Goal: Task Accomplishment & Management: Use online tool/utility

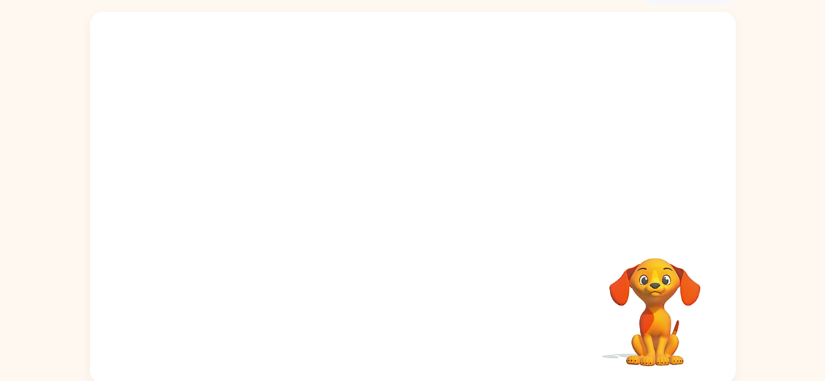
scroll to position [77, 0]
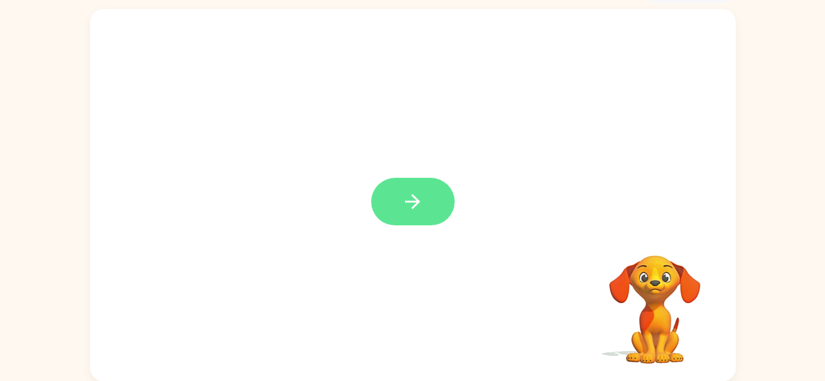
click at [413, 198] on icon "button" at bounding box center [412, 201] width 23 height 23
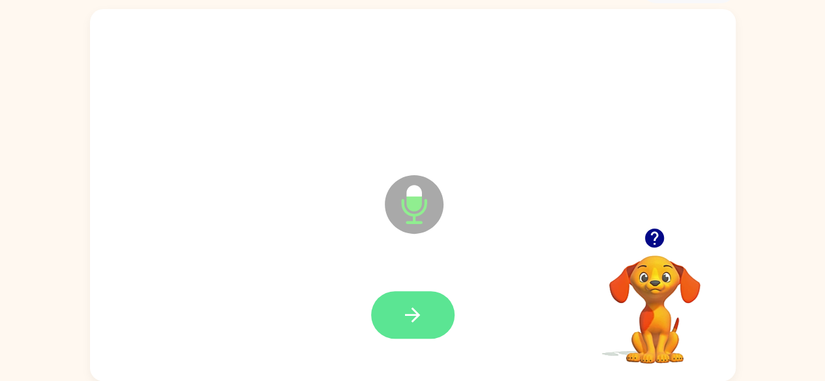
click at [404, 318] on icon "button" at bounding box center [412, 315] width 23 height 23
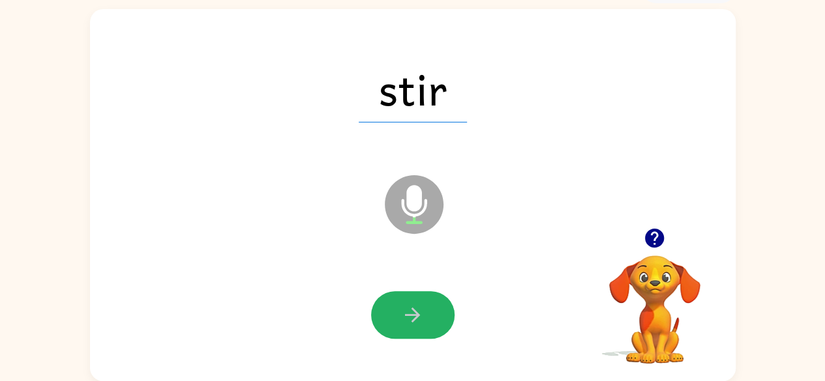
click at [409, 312] on icon "button" at bounding box center [412, 315] width 23 height 23
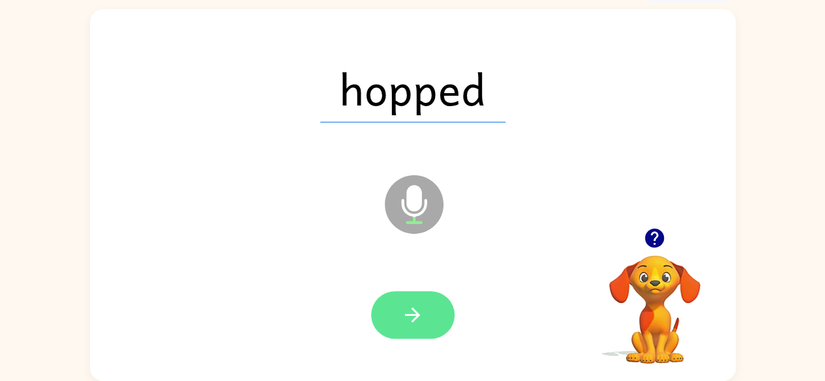
click at [402, 302] on button "button" at bounding box center [412, 315] width 83 height 48
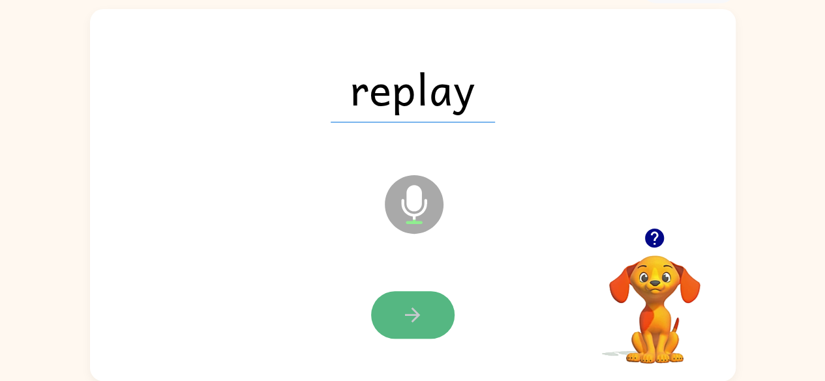
click at [394, 312] on button "button" at bounding box center [412, 315] width 83 height 48
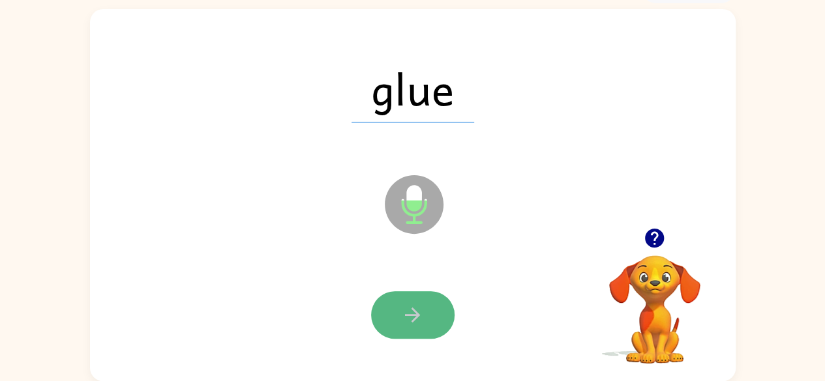
click at [411, 308] on icon "button" at bounding box center [412, 315] width 15 height 15
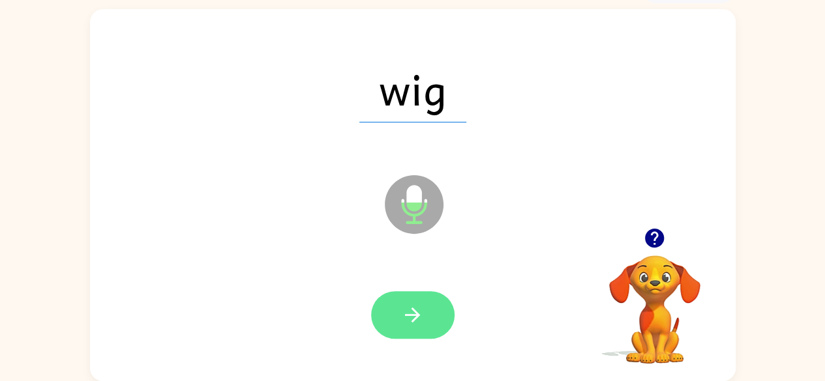
click at [403, 303] on button "button" at bounding box center [412, 315] width 83 height 48
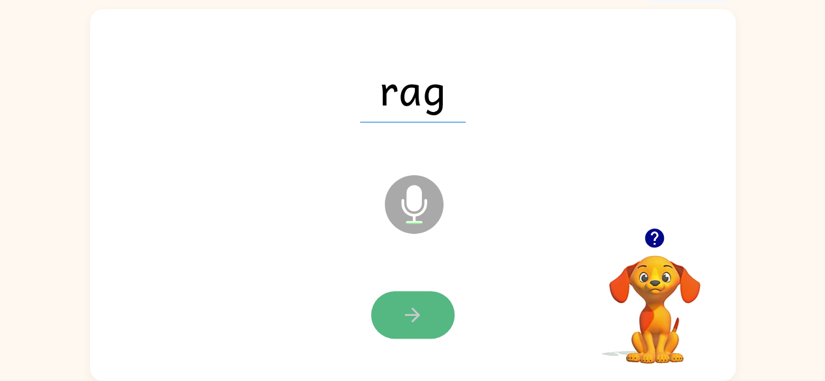
click at [403, 301] on button "button" at bounding box center [412, 315] width 83 height 48
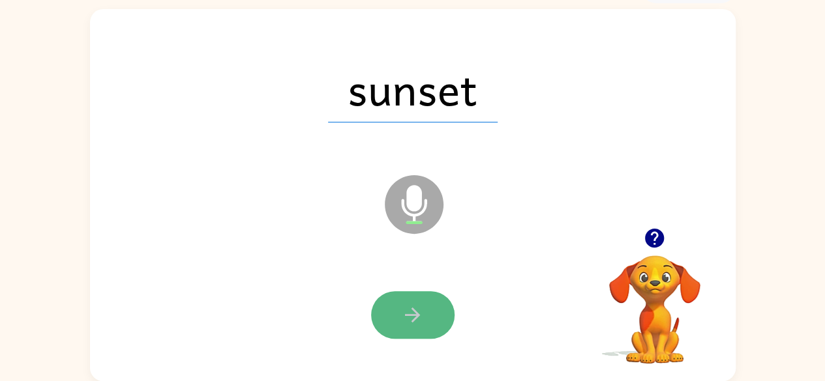
click at [399, 318] on button "button" at bounding box center [412, 315] width 83 height 48
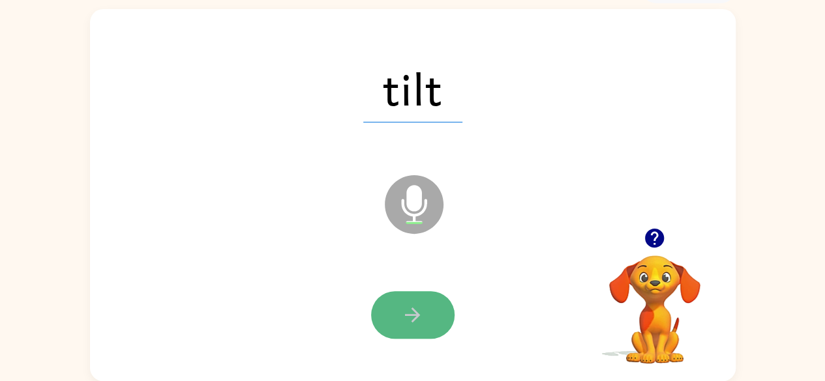
click at [404, 312] on icon "button" at bounding box center [412, 315] width 23 height 23
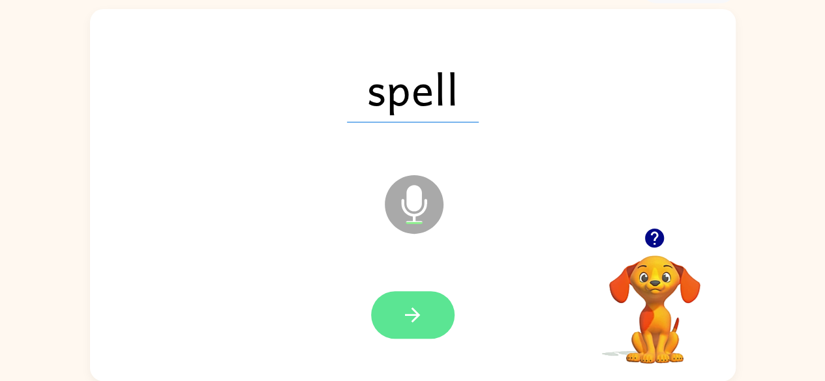
click at [409, 303] on button "button" at bounding box center [412, 315] width 83 height 48
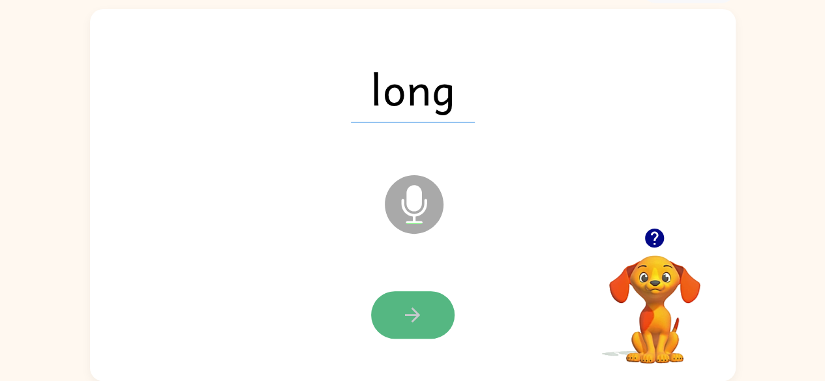
click at [411, 308] on icon "button" at bounding box center [412, 315] width 15 height 15
click at [390, 311] on button "button" at bounding box center [412, 315] width 83 height 48
click at [437, 321] on button "button" at bounding box center [412, 315] width 83 height 48
click at [414, 323] on icon "button" at bounding box center [412, 315] width 23 height 23
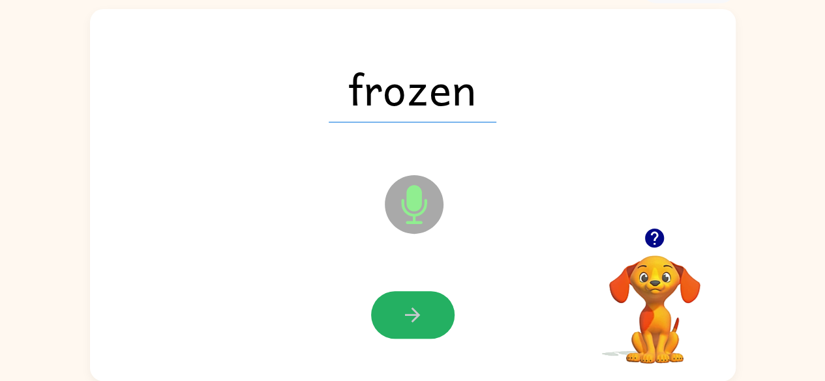
click at [408, 317] on icon "button" at bounding box center [412, 315] width 23 height 23
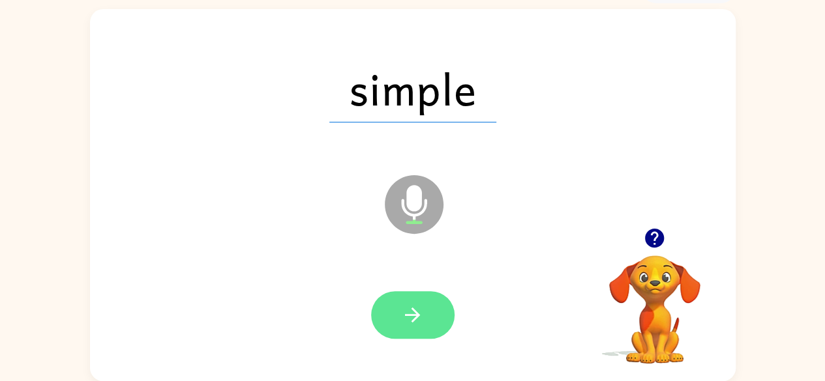
click at [418, 315] on icon "button" at bounding box center [412, 315] width 15 height 15
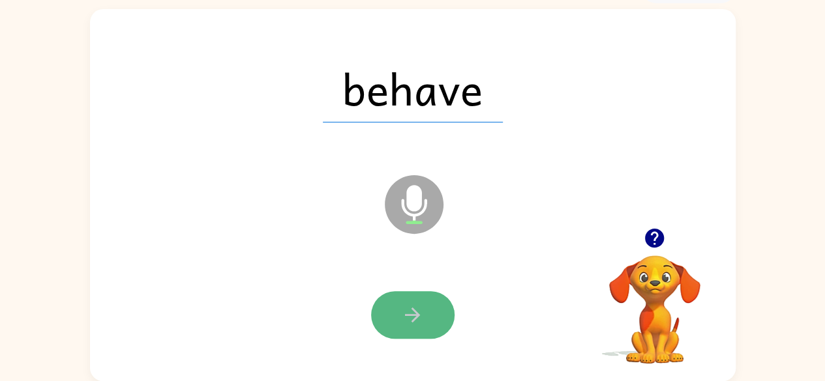
click at [417, 320] on icon "button" at bounding box center [412, 315] width 23 height 23
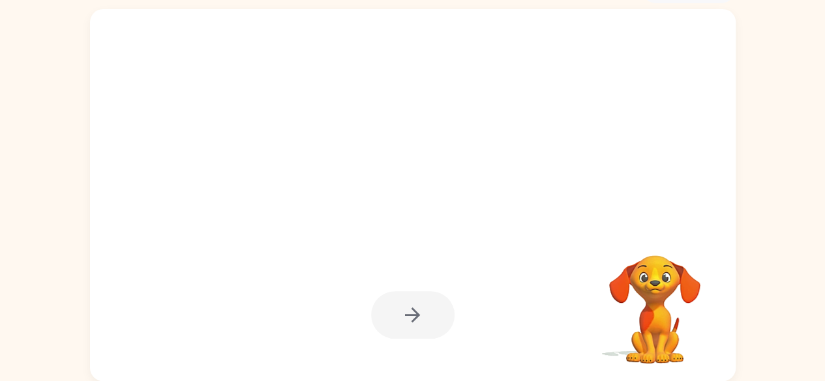
click at [421, 315] on div at bounding box center [412, 315] width 83 height 48
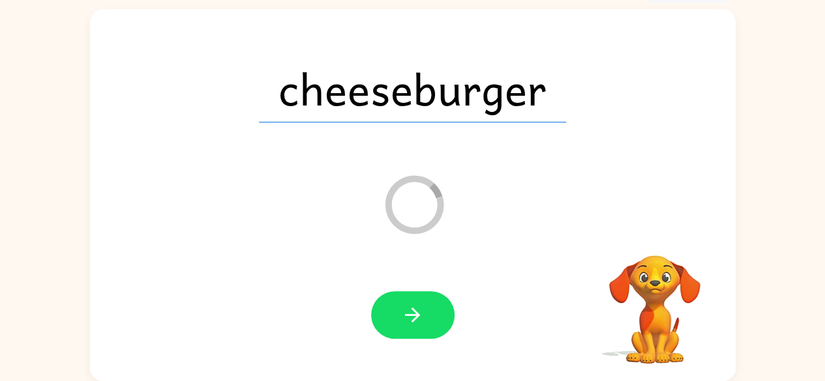
scroll to position [53, 0]
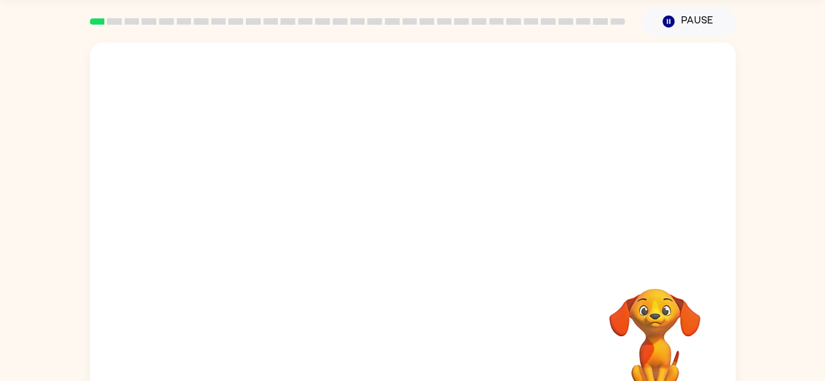
scroll to position [77, 0]
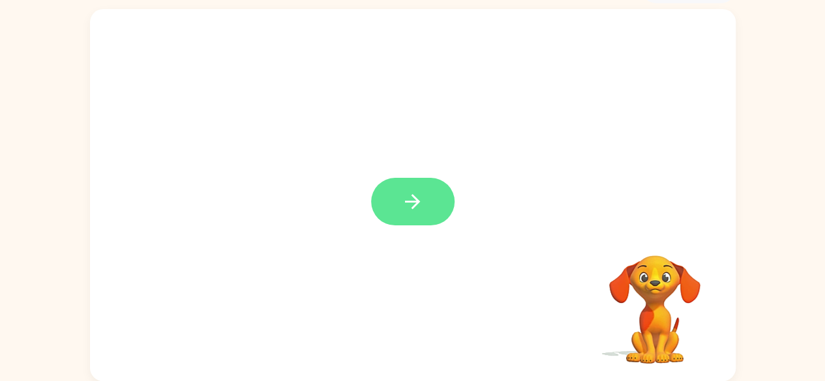
click at [396, 192] on button "button" at bounding box center [412, 202] width 83 height 48
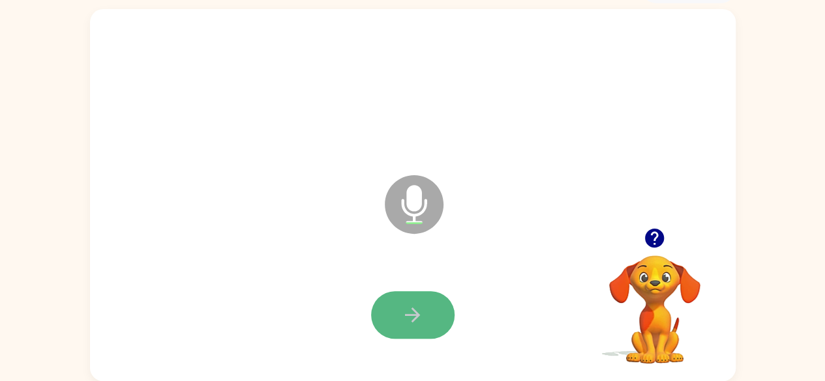
click at [417, 325] on icon "button" at bounding box center [412, 315] width 23 height 23
click at [420, 309] on icon "button" at bounding box center [412, 315] width 23 height 23
click at [417, 319] on icon "button" at bounding box center [412, 315] width 23 height 23
click at [425, 312] on button "button" at bounding box center [412, 315] width 83 height 48
click at [430, 308] on button "button" at bounding box center [412, 315] width 83 height 48
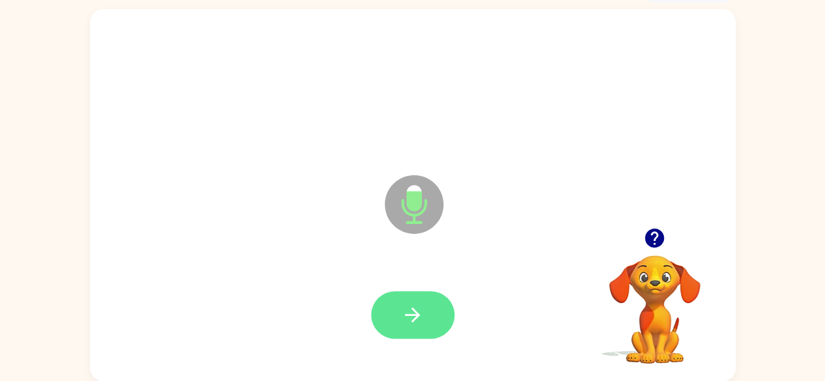
click at [431, 310] on button "button" at bounding box center [412, 315] width 83 height 48
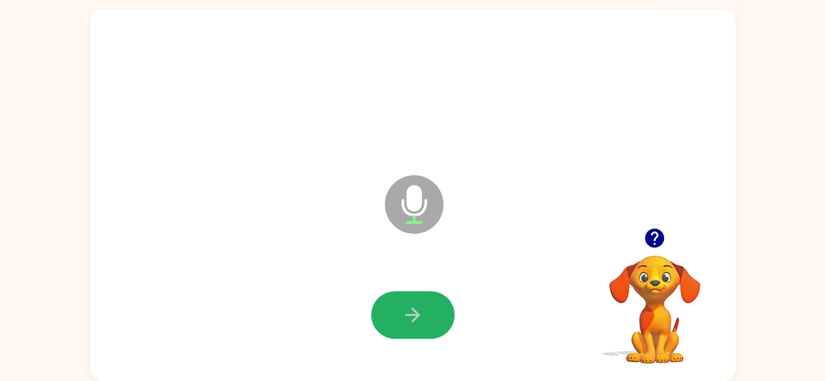
click at [431, 310] on button "button" at bounding box center [412, 315] width 83 height 48
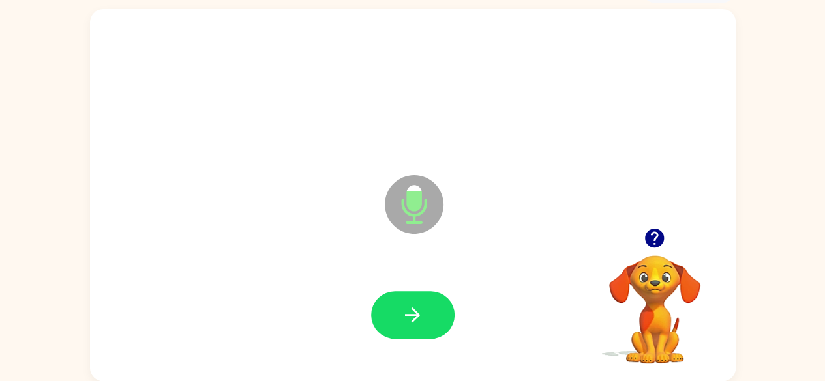
click at [431, 310] on button "button" at bounding box center [412, 315] width 83 height 48
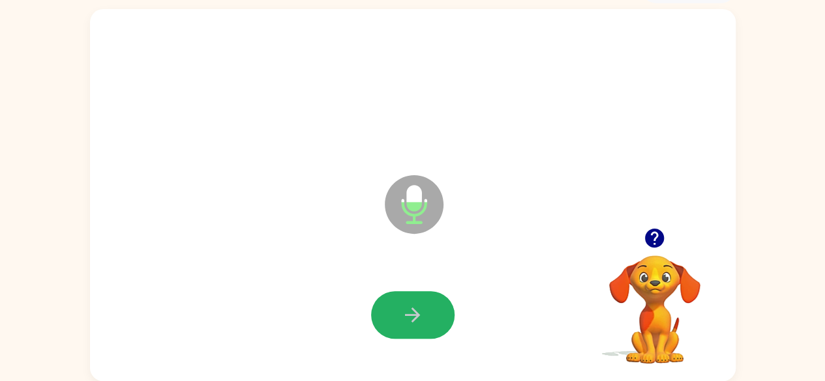
click at [434, 309] on button "button" at bounding box center [412, 315] width 83 height 48
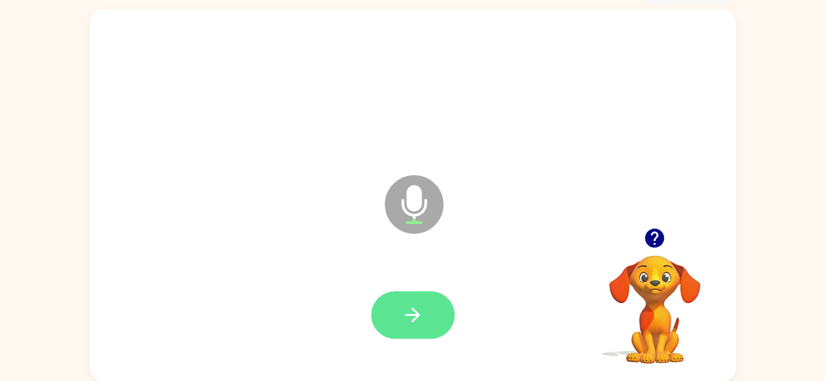
click at [409, 299] on button "button" at bounding box center [412, 315] width 83 height 48
click at [411, 300] on button "button" at bounding box center [412, 315] width 83 height 48
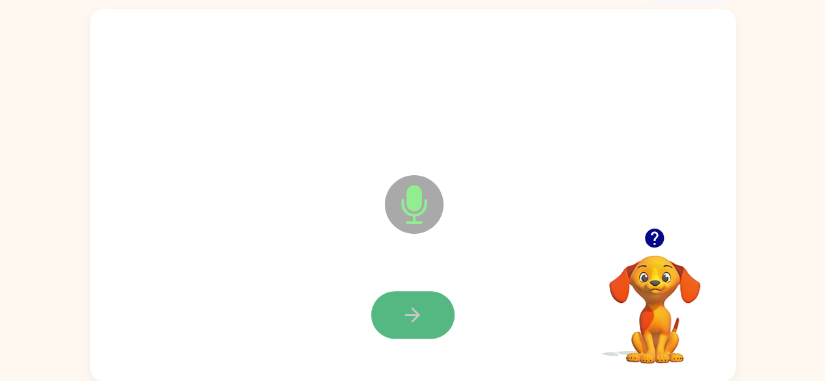
click at [411, 320] on icon "button" at bounding box center [412, 315] width 23 height 23
click at [411, 318] on icon "button" at bounding box center [412, 315] width 23 height 23
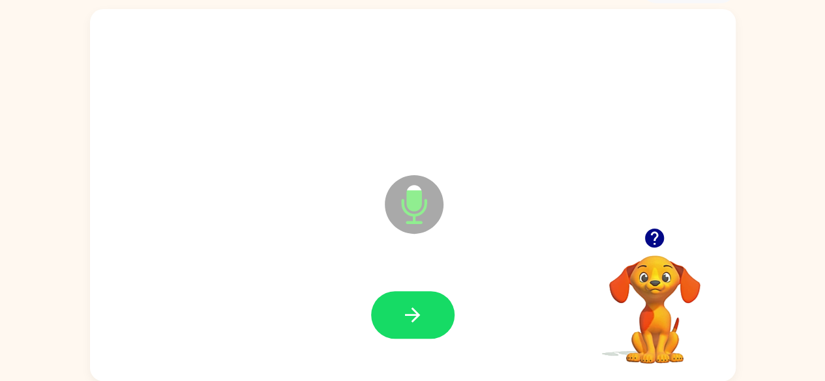
click at [411, 318] on icon "button" at bounding box center [412, 315] width 23 height 23
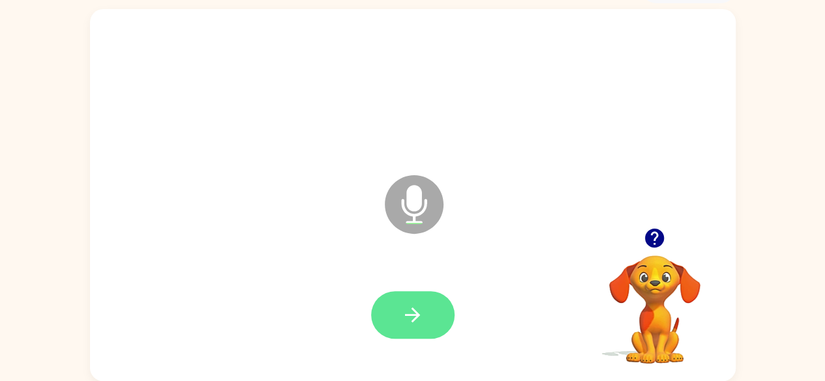
click at [428, 318] on button "button" at bounding box center [412, 315] width 83 height 48
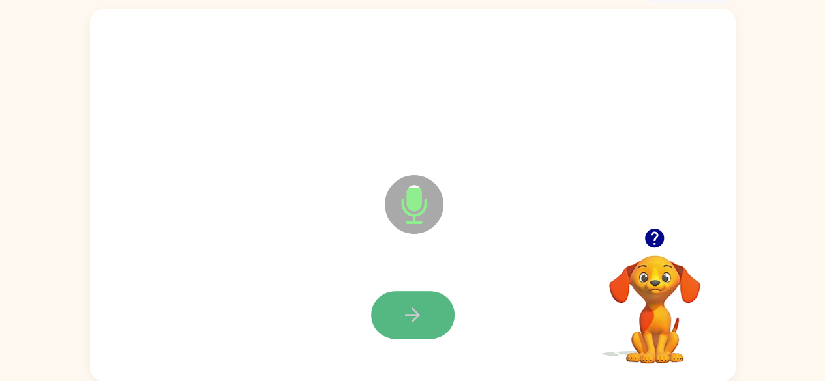
click at [426, 322] on button "button" at bounding box center [412, 315] width 83 height 48
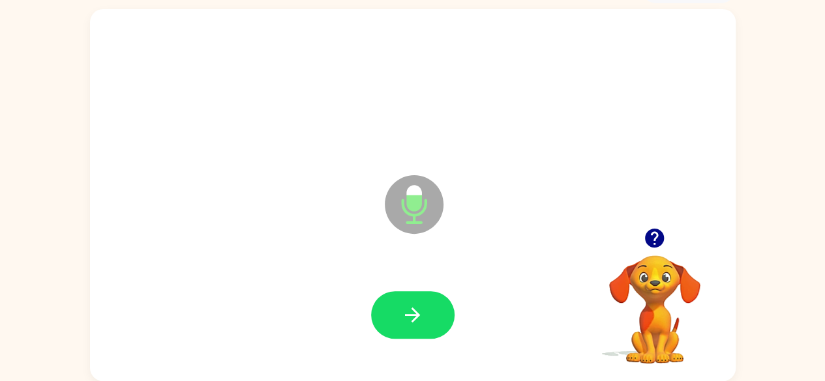
click at [426, 322] on button "button" at bounding box center [412, 315] width 83 height 48
click at [428, 319] on button "button" at bounding box center [412, 315] width 83 height 48
click at [412, 319] on icon "button" at bounding box center [412, 315] width 23 height 23
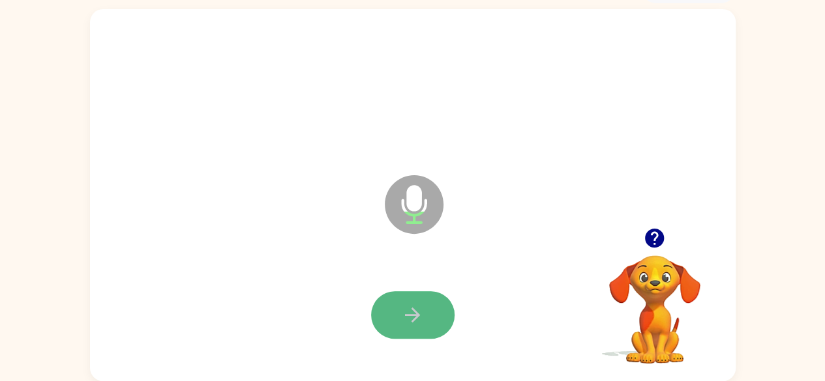
click at [412, 309] on icon "button" at bounding box center [412, 315] width 15 height 15
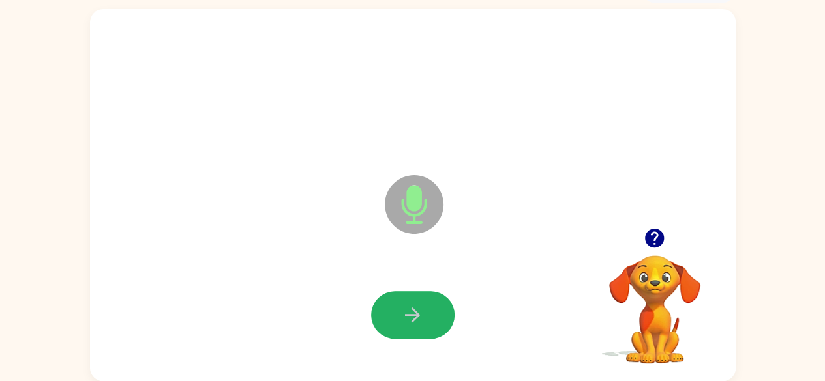
click at [412, 309] on icon "button" at bounding box center [412, 315] width 15 height 15
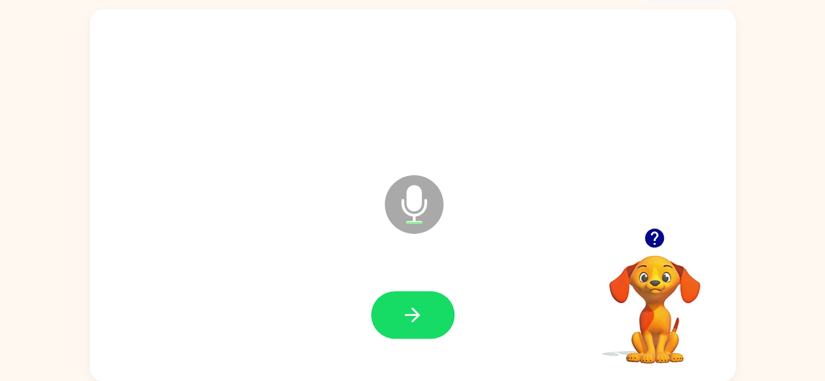
click at [647, 233] on icon "button" at bounding box center [654, 238] width 19 height 19
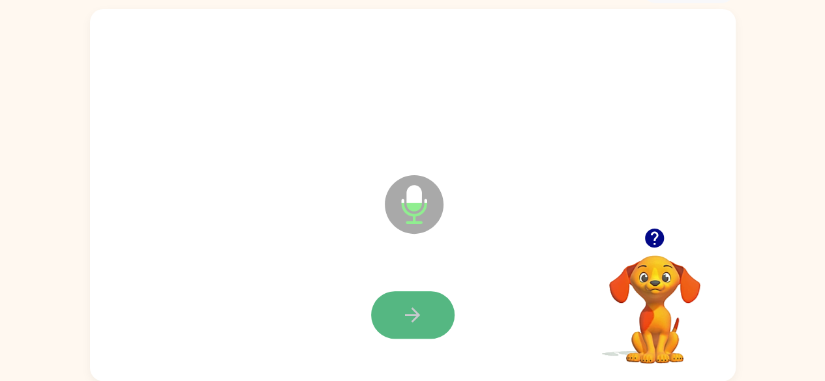
click at [392, 303] on button "button" at bounding box center [412, 315] width 83 height 48
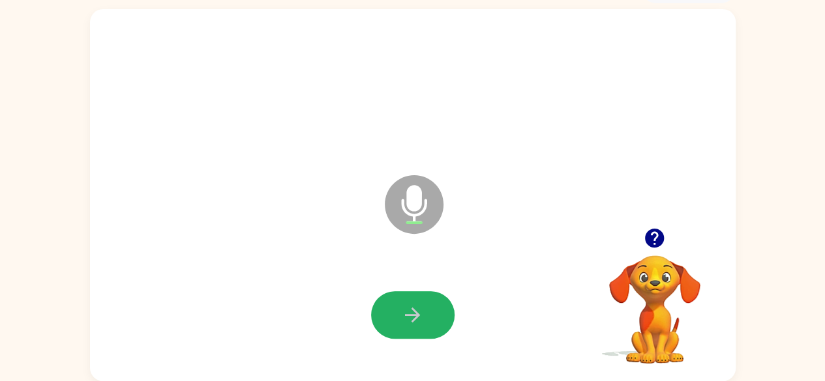
click at [420, 317] on icon "button" at bounding box center [412, 315] width 23 height 23
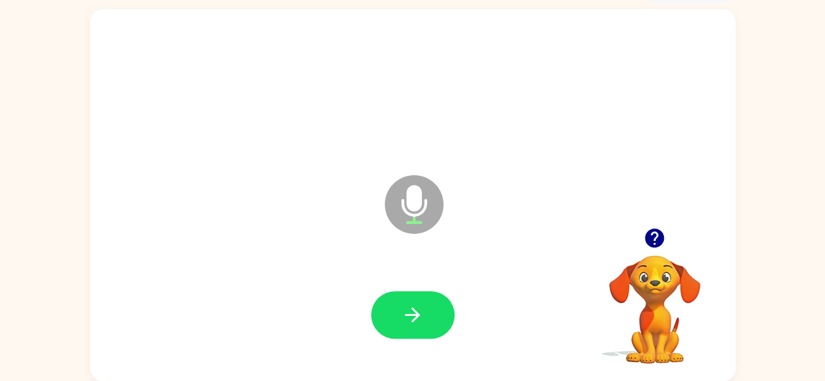
click at [420, 317] on icon "button" at bounding box center [412, 315] width 23 height 23
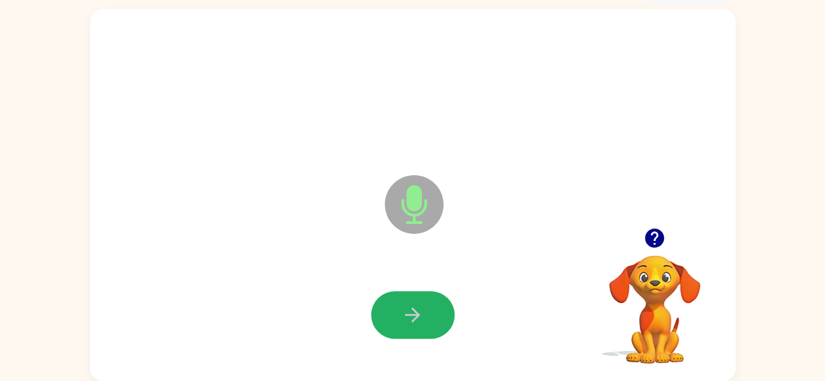
click at [420, 317] on icon "button" at bounding box center [412, 315] width 23 height 23
click at [414, 312] on icon "button" at bounding box center [412, 315] width 23 height 23
click at [409, 304] on icon "button" at bounding box center [412, 315] width 23 height 23
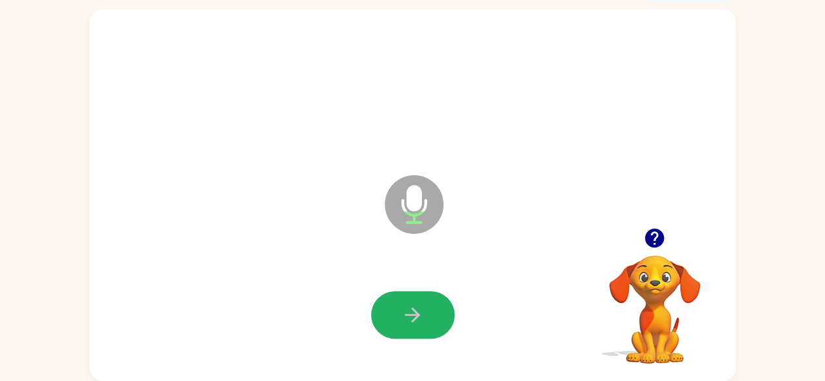
click at [409, 304] on icon "button" at bounding box center [412, 315] width 23 height 23
click at [421, 306] on icon "button" at bounding box center [412, 315] width 23 height 23
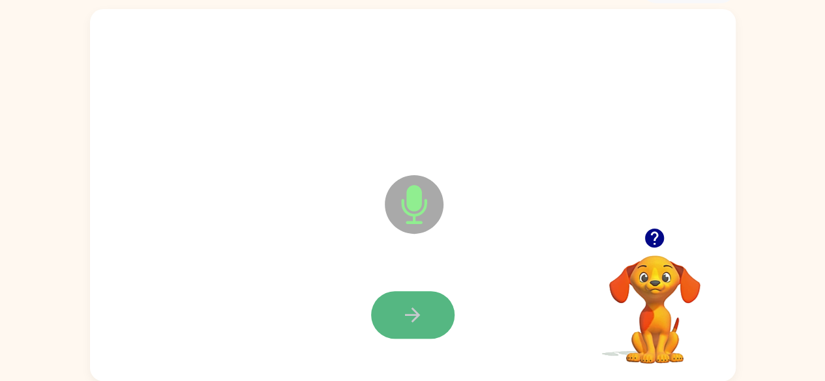
click at [422, 299] on button "button" at bounding box center [412, 315] width 83 height 48
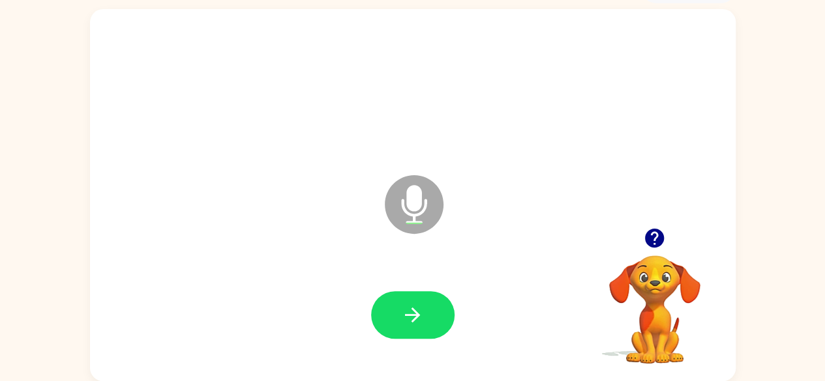
click at [424, 301] on button "button" at bounding box center [412, 315] width 83 height 48
click at [408, 312] on icon "button" at bounding box center [412, 315] width 23 height 23
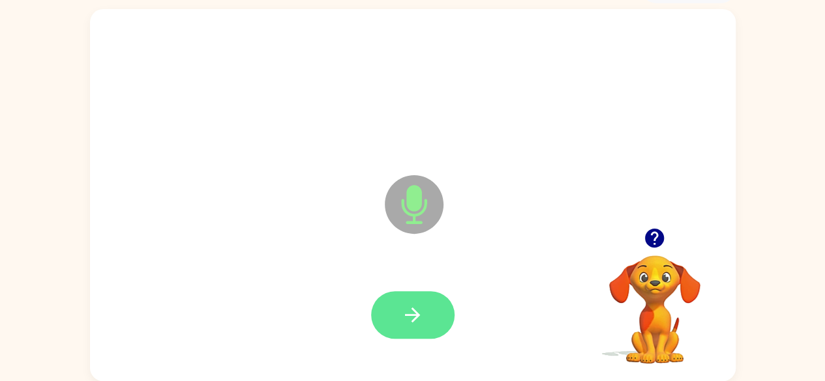
click at [432, 321] on button "button" at bounding box center [412, 315] width 83 height 48
click at [432, 316] on button "button" at bounding box center [412, 315] width 83 height 48
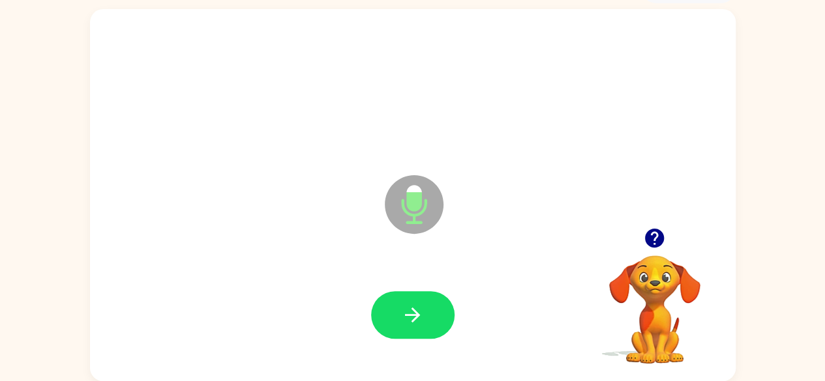
click at [432, 316] on button "button" at bounding box center [412, 315] width 83 height 48
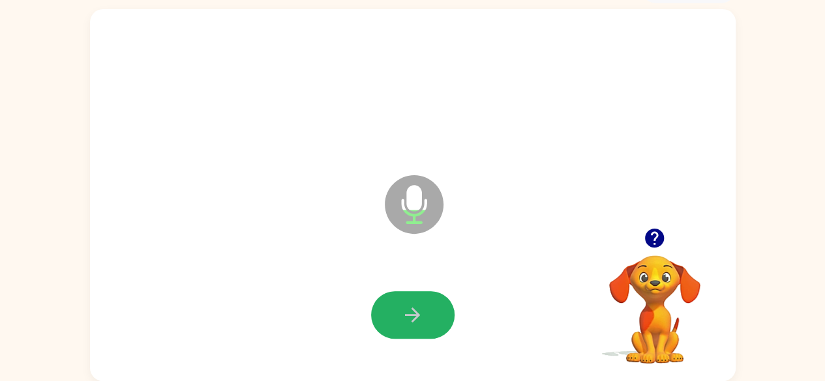
click at [432, 316] on button "button" at bounding box center [412, 315] width 83 height 48
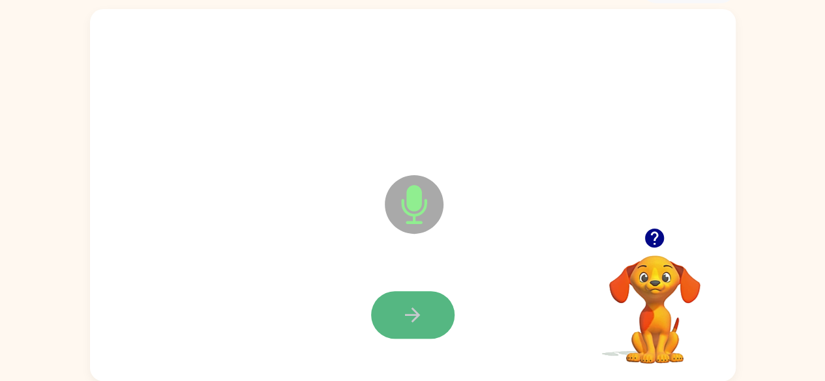
click at [414, 312] on icon "button" at bounding box center [412, 315] width 15 height 15
click at [408, 317] on icon "button" at bounding box center [412, 315] width 23 height 23
click at [401, 316] on icon "button" at bounding box center [412, 315] width 23 height 23
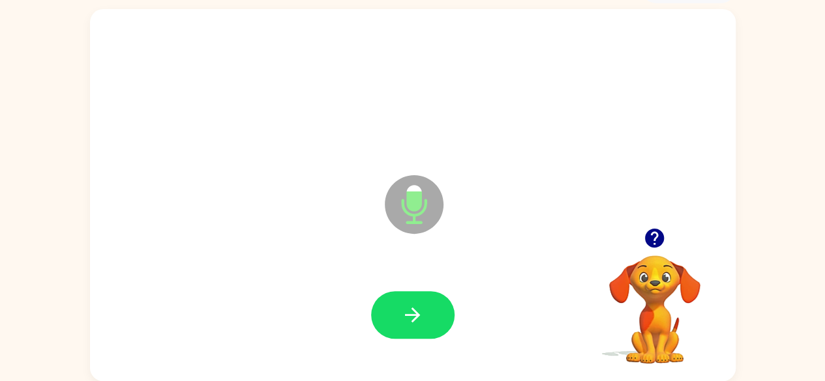
click at [401, 316] on icon "button" at bounding box center [412, 315] width 23 height 23
click at [396, 315] on button "button" at bounding box center [412, 315] width 83 height 48
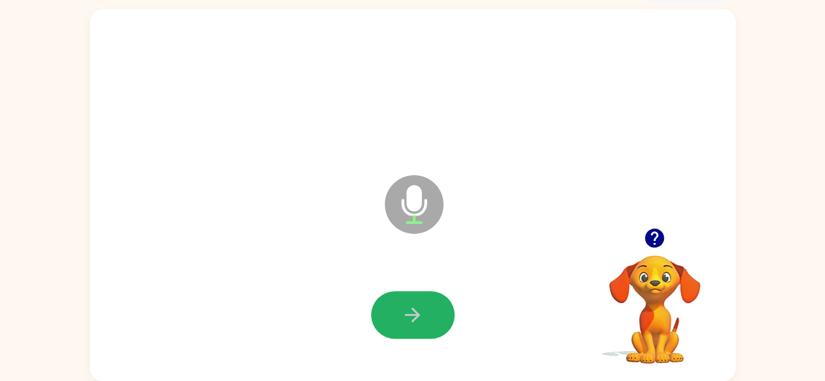
click at [396, 315] on button "button" at bounding box center [412, 315] width 83 height 48
click at [402, 302] on button "button" at bounding box center [412, 315] width 83 height 48
click at [407, 302] on button "button" at bounding box center [412, 315] width 83 height 48
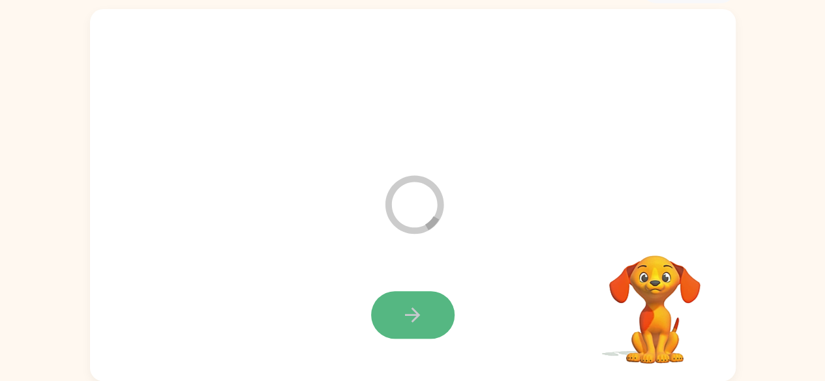
click at [412, 297] on button "button" at bounding box center [412, 315] width 83 height 48
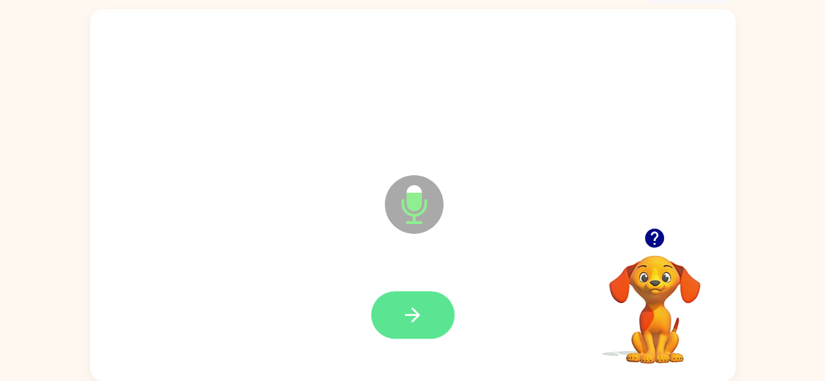
click at [398, 308] on button "button" at bounding box center [412, 315] width 83 height 48
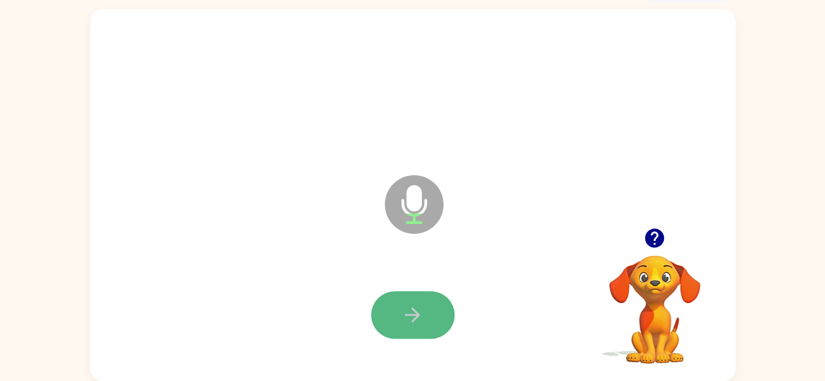
click at [411, 317] on icon "button" at bounding box center [412, 315] width 23 height 23
click at [408, 314] on icon "button" at bounding box center [412, 315] width 23 height 23
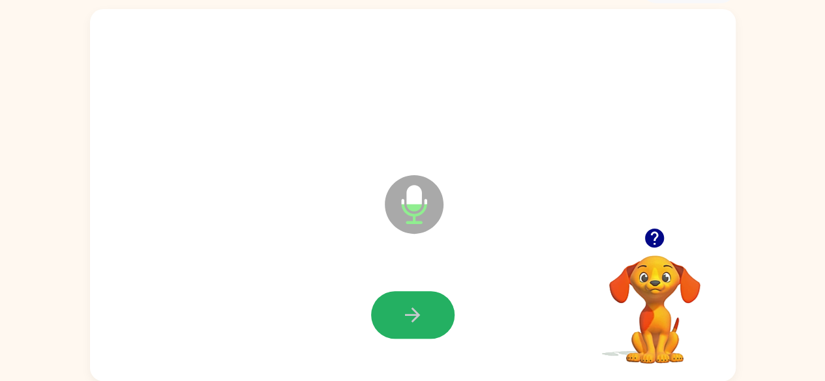
click at [408, 311] on icon "button" at bounding box center [412, 315] width 23 height 23
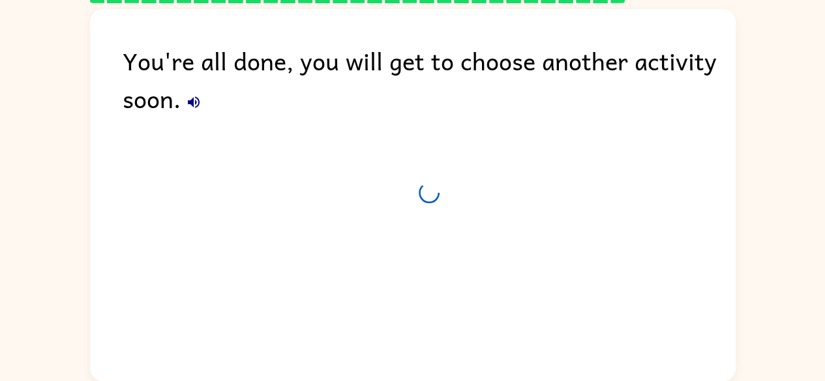
scroll to position [53, 0]
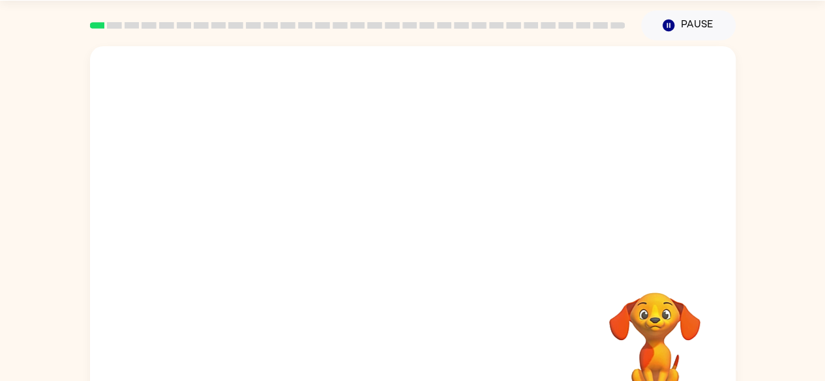
scroll to position [77, 0]
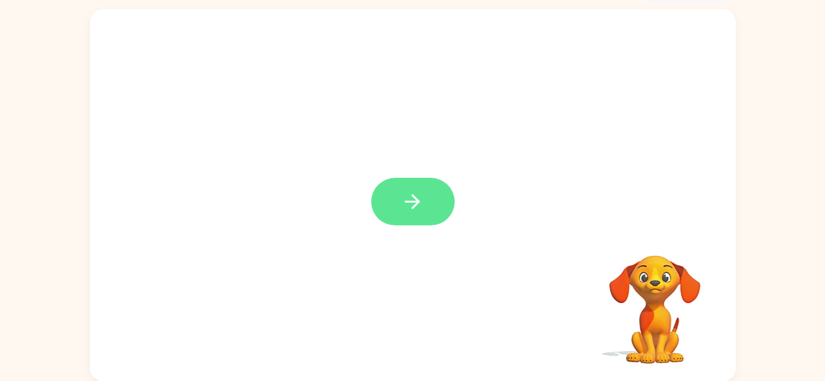
click at [402, 188] on button "button" at bounding box center [412, 202] width 83 height 48
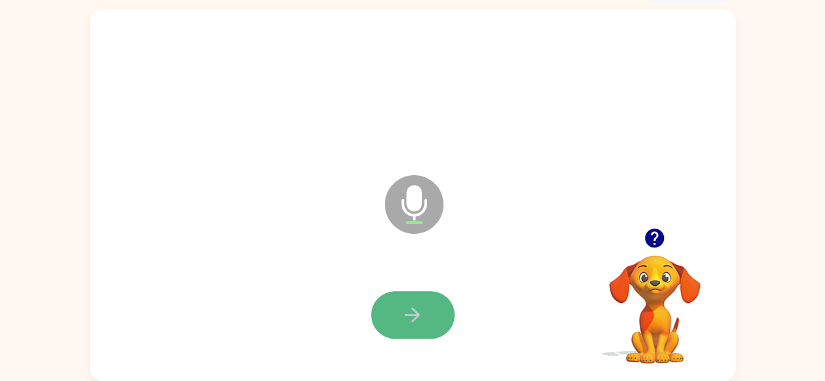
click at [415, 314] on icon "button" at bounding box center [412, 315] width 23 height 23
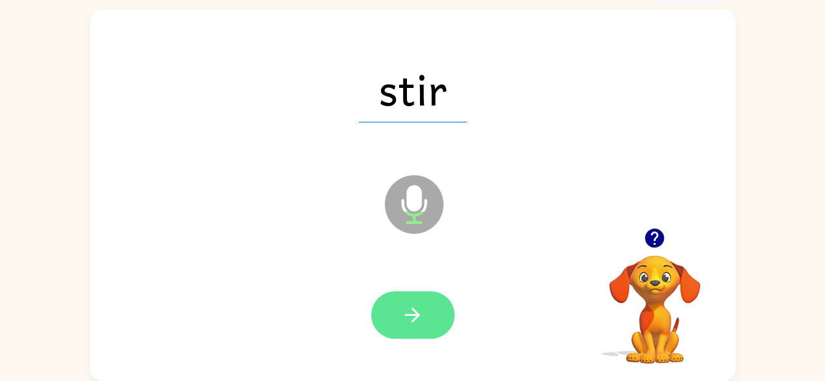
click at [425, 316] on button "button" at bounding box center [412, 315] width 83 height 48
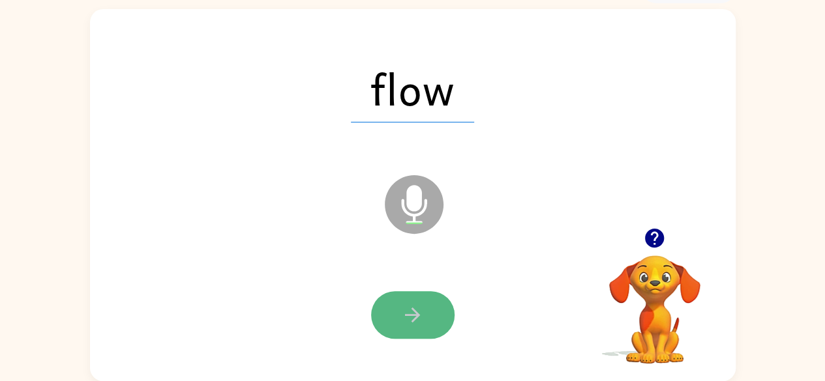
click at [430, 305] on button "button" at bounding box center [412, 315] width 83 height 48
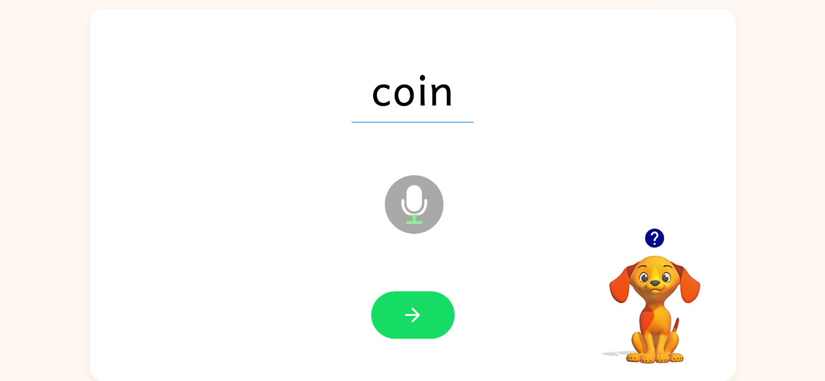
click at [430, 305] on button "button" at bounding box center [412, 315] width 83 height 48
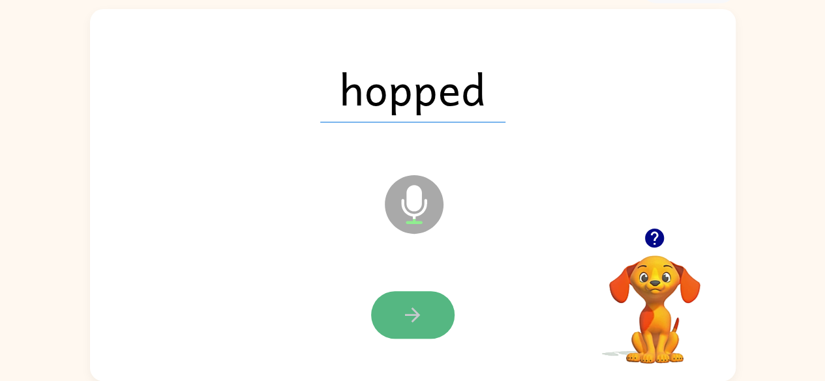
click at [420, 318] on icon "button" at bounding box center [412, 315] width 23 height 23
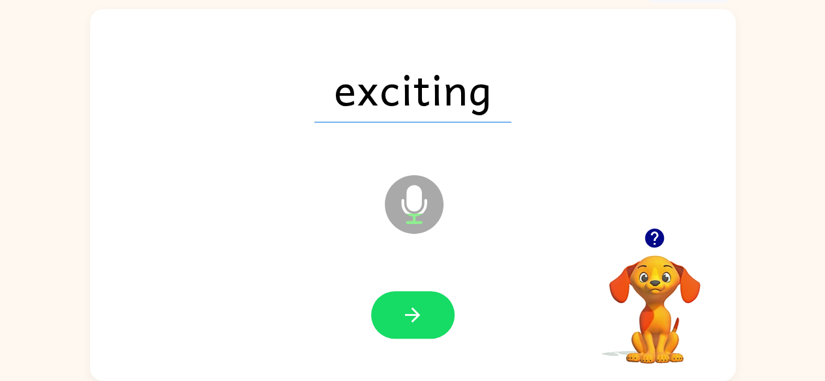
click at [421, 315] on icon "button" at bounding box center [412, 315] width 23 height 23
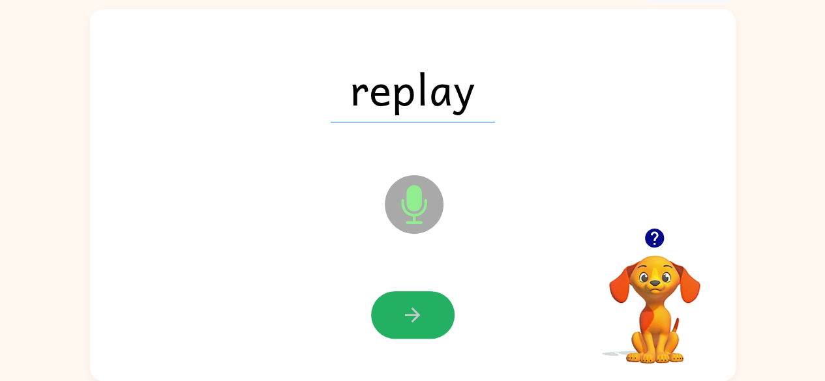
click at [421, 315] on icon "button" at bounding box center [412, 315] width 23 height 23
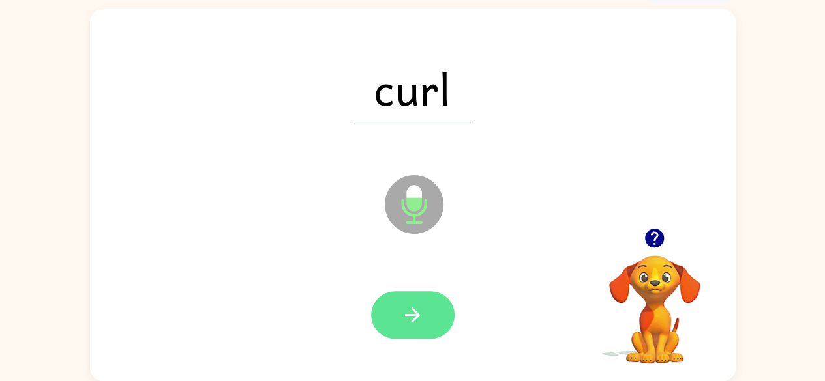
click at [407, 306] on icon "button" at bounding box center [412, 315] width 23 height 23
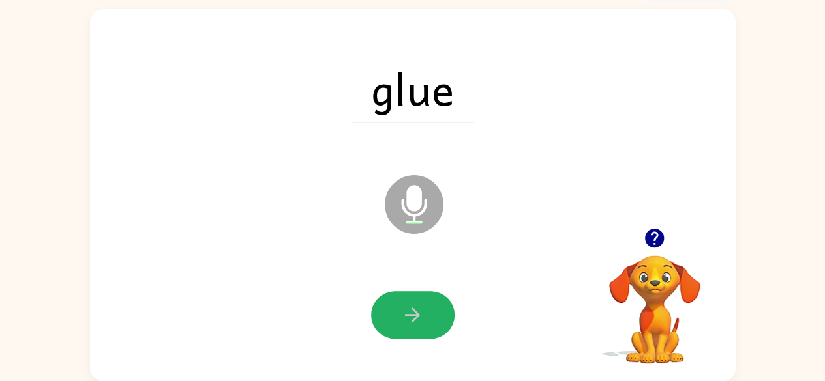
click at [400, 316] on button "button" at bounding box center [412, 315] width 83 height 48
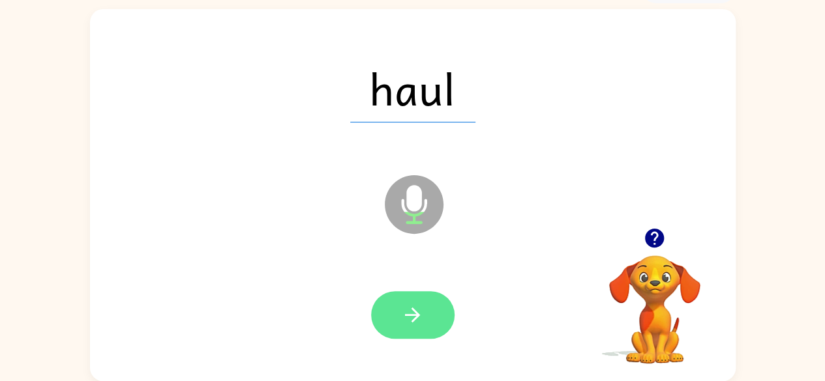
click at [403, 322] on icon "button" at bounding box center [412, 315] width 23 height 23
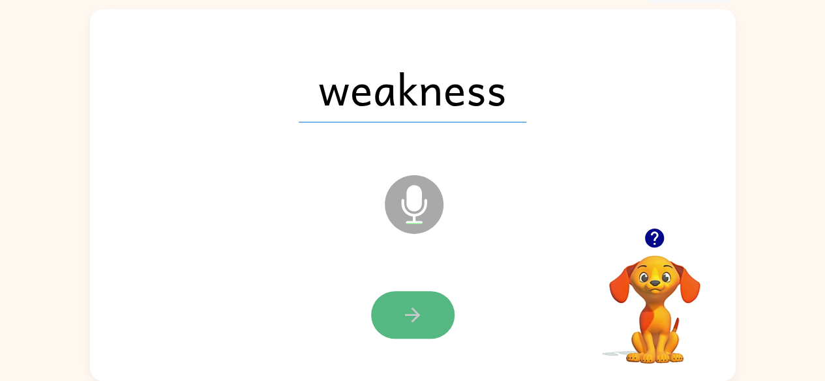
click at [417, 320] on icon "button" at bounding box center [412, 315] width 23 height 23
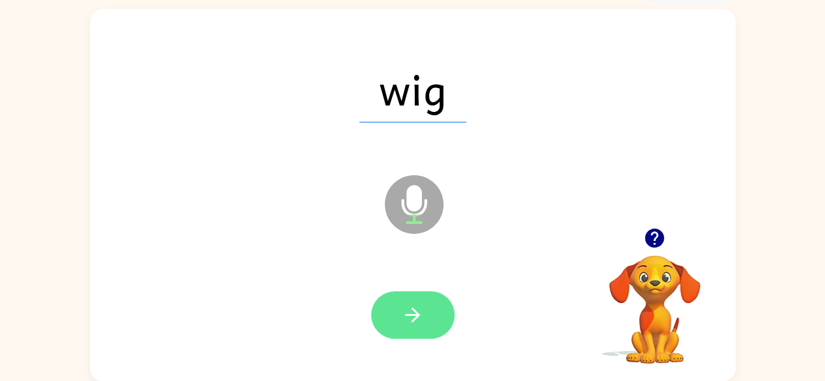
click at [406, 301] on button "button" at bounding box center [412, 315] width 83 height 48
click at [409, 298] on button "button" at bounding box center [412, 315] width 83 height 48
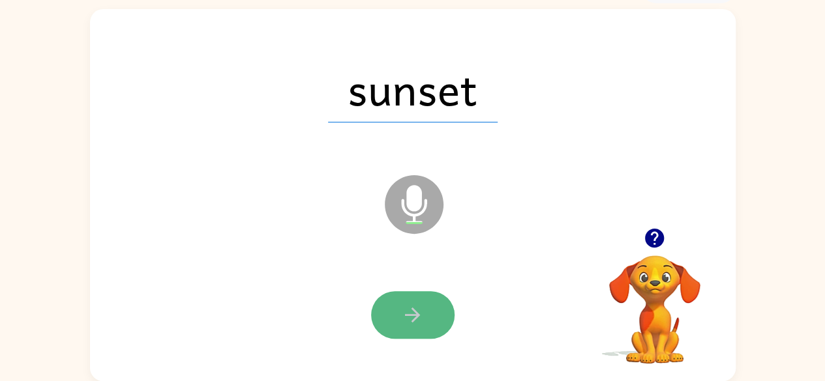
click at [421, 325] on icon "button" at bounding box center [412, 315] width 23 height 23
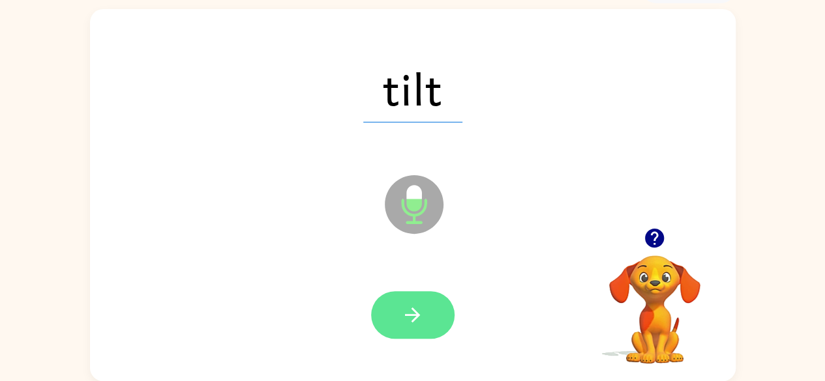
click at [432, 318] on button "button" at bounding box center [412, 315] width 83 height 48
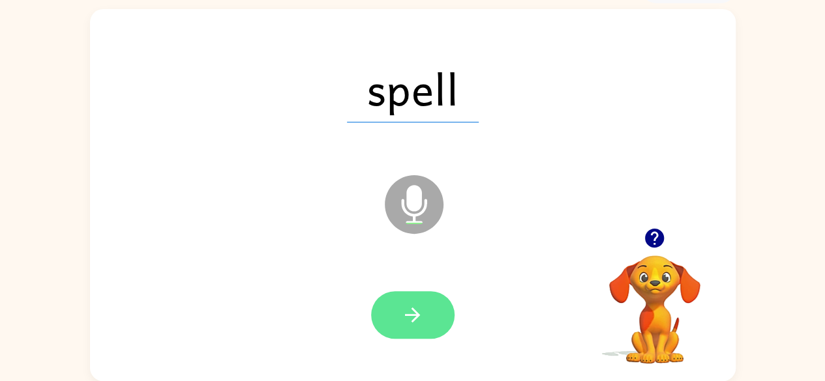
click at [407, 321] on icon "button" at bounding box center [412, 315] width 23 height 23
click at [421, 314] on icon "button" at bounding box center [412, 315] width 23 height 23
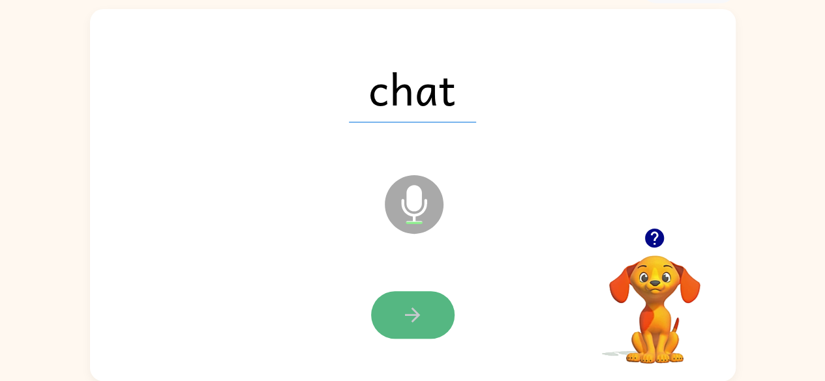
click at [391, 327] on button "button" at bounding box center [412, 315] width 83 height 48
click at [383, 305] on button "button" at bounding box center [412, 315] width 83 height 48
click at [430, 316] on button "button" at bounding box center [412, 315] width 83 height 48
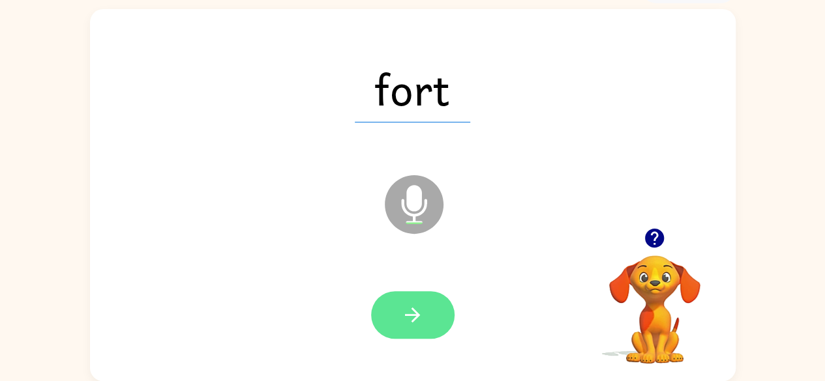
click at [423, 325] on icon "button" at bounding box center [412, 315] width 23 height 23
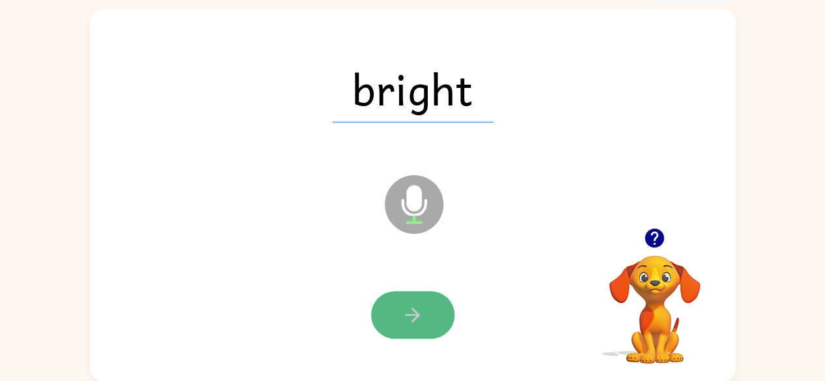
click at [435, 324] on button "button" at bounding box center [412, 315] width 83 height 48
click at [402, 300] on button "button" at bounding box center [412, 315] width 83 height 48
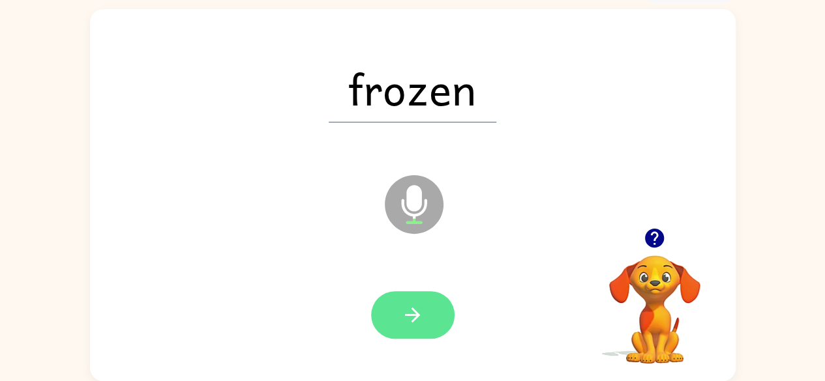
click at [405, 314] on icon "button" at bounding box center [412, 315] width 15 height 15
click at [434, 319] on button "button" at bounding box center [412, 315] width 83 height 48
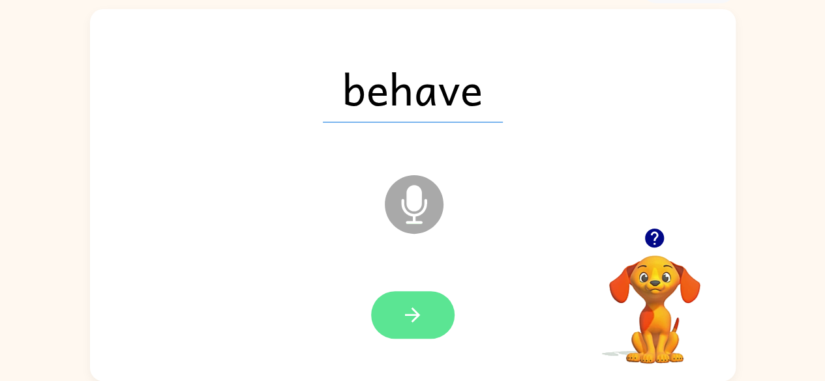
click at [432, 321] on button "button" at bounding box center [412, 315] width 83 height 48
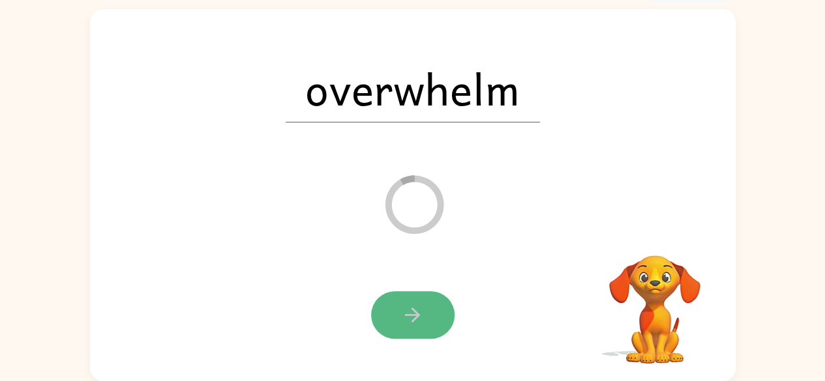
click at [421, 324] on icon "button" at bounding box center [412, 315] width 23 height 23
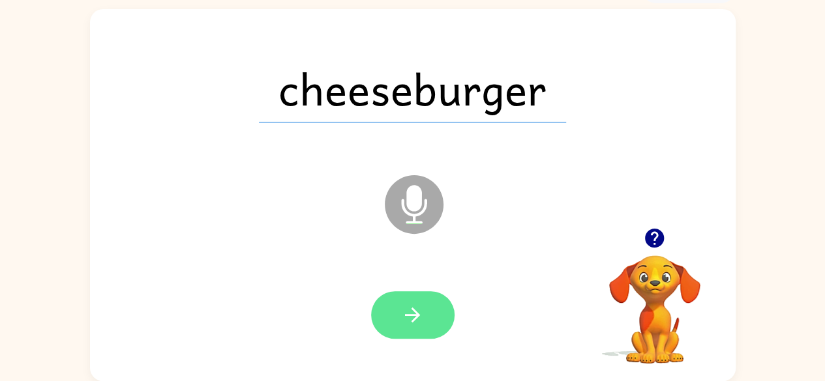
click at [408, 320] on icon "button" at bounding box center [412, 315] width 23 height 23
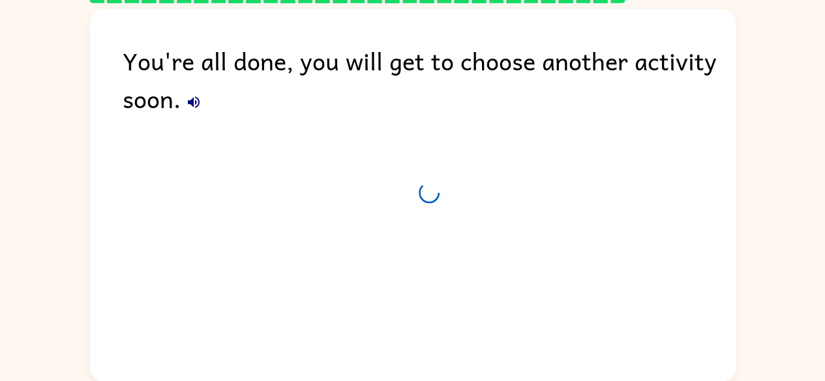
scroll to position [53, 0]
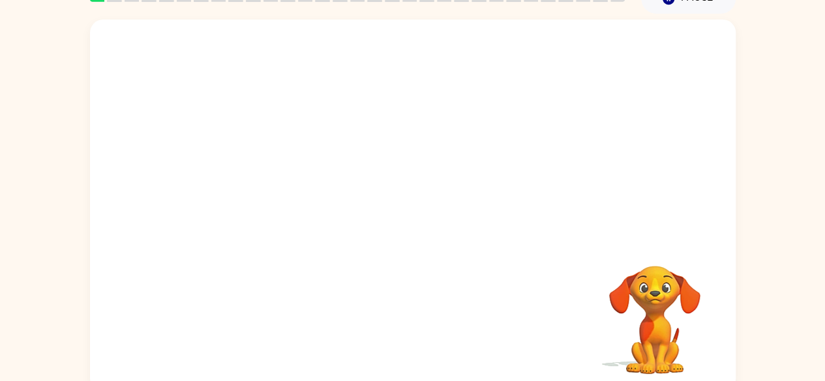
scroll to position [77, 0]
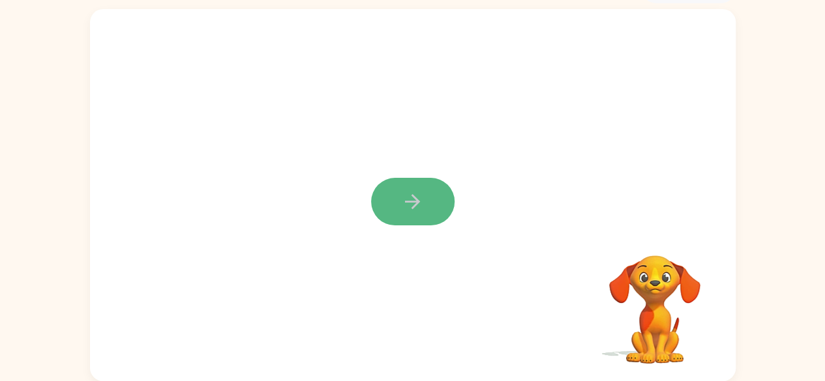
click at [404, 213] on icon "button" at bounding box center [412, 201] width 23 height 23
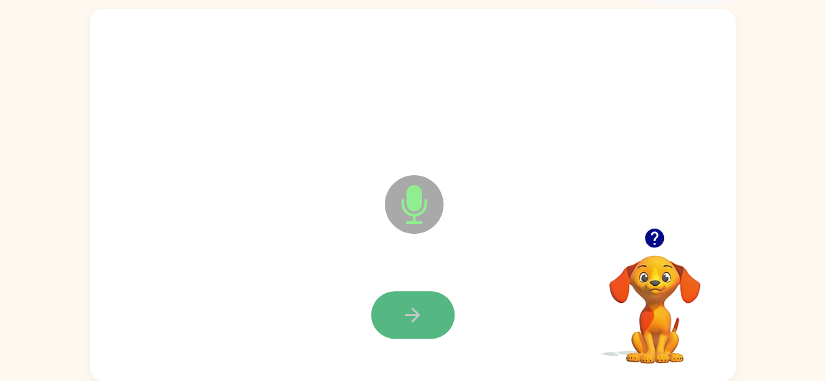
click at [400, 314] on button "button" at bounding box center [412, 315] width 83 height 48
click at [396, 312] on button "button" at bounding box center [412, 315] width 83 height 48
click at [411, 303] on button "button" at bounding box center [412, 315] width 83 height 48
click at [403, 312] on icon "button" at bounding box center [412, 315] width 23 height 23
click at [409, 308] on icon "button" at bounding box center [412, 315] width 23 height 23
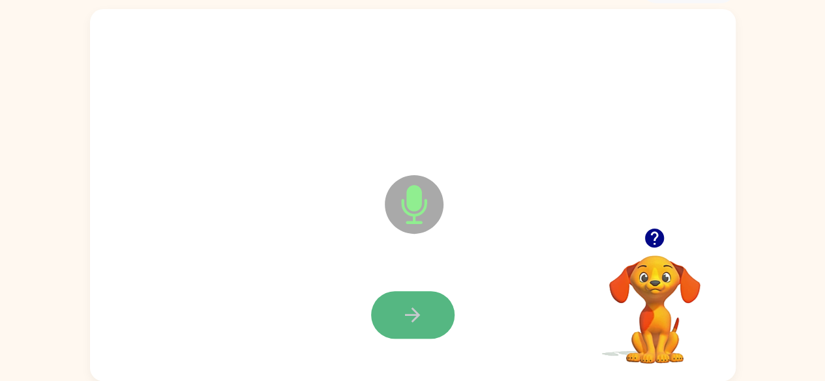
click at [415, 314] on icon "button" at bounding box center [412, 315] width 15 height 15
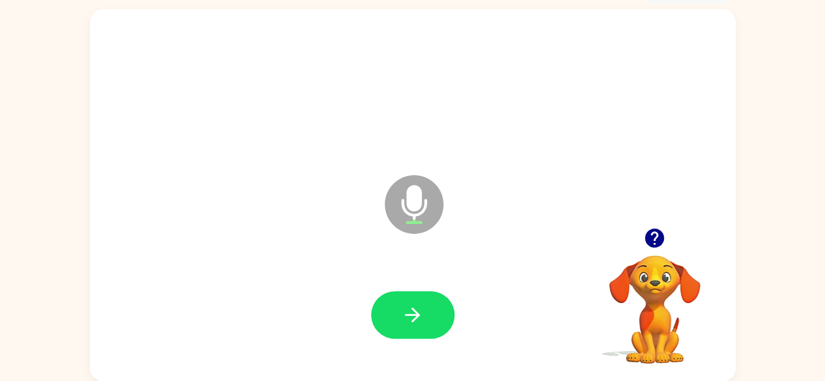
click at [415, 314] on icon "button" at bounding box center [412, 315] width 15 height 15
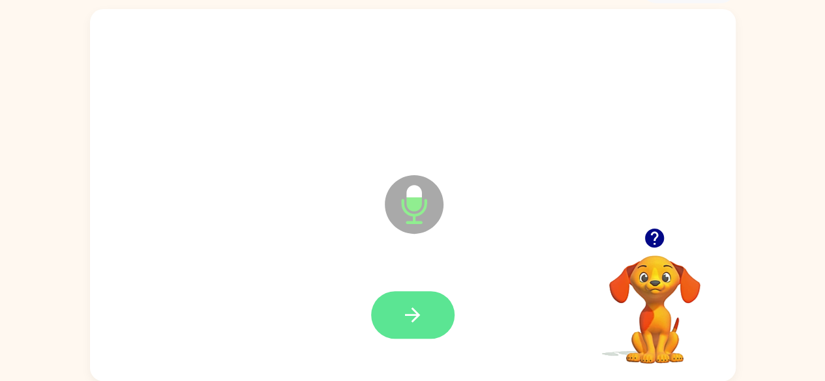
click at [428, 304] on button "button" at bounding box center [412, 315] width 83 height 48
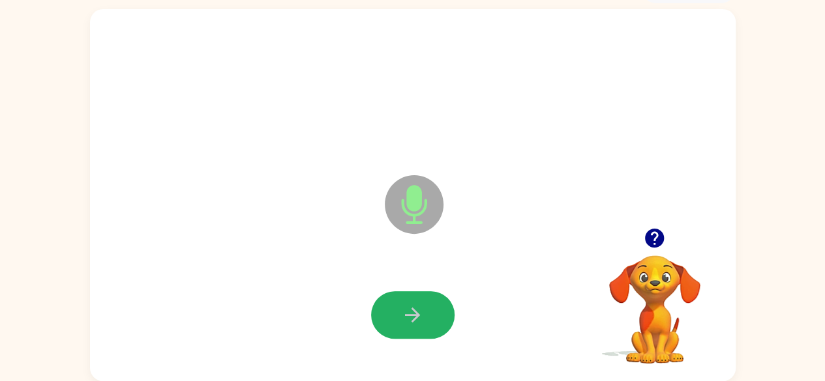
click at [430, 299] on button "button" at bounding box center [412, 315] width 83 height 48
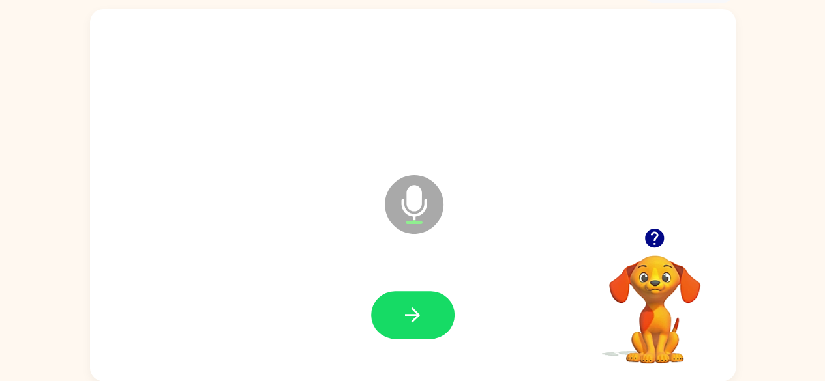
click at [422, 327] on button "button" at bounding box center [412, 315] width 83 height 48
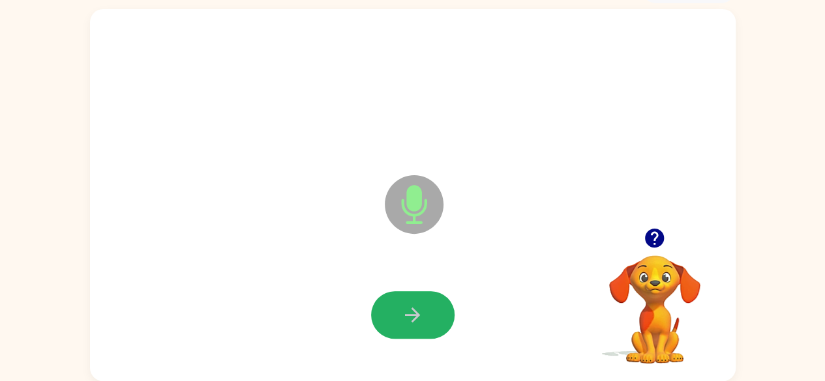
click at [422, 327] on button "button" at bounding box center [412, 315] width 83 height 48
click at [396, 316] on button "button" at bounding box center [412, 315] width 83 height 48
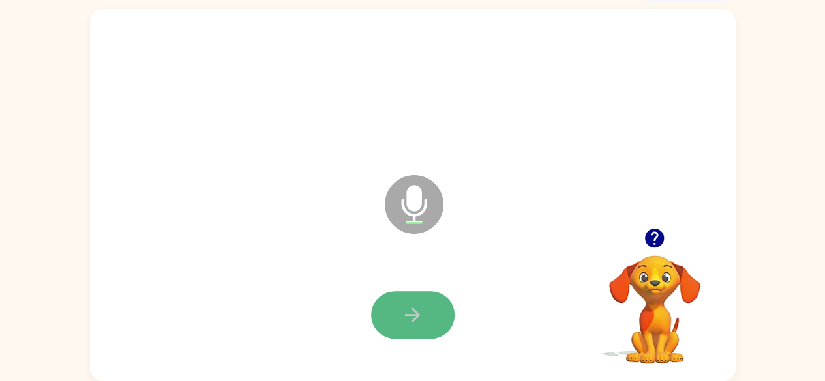
click at [401, 312] on icon "button" at bounding box center [412, 315] width 23 height 23
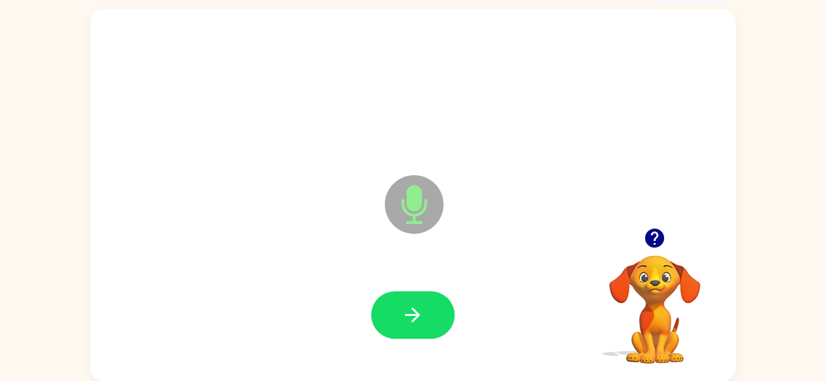
click at [426, 310] on button "button" at bounding box center [412, 315] width 83 height 48
click at [651, 237] on icon "button" at bounding box center [654, 238] width 19 height 19
click at [435, 316] on button "button" at bounding box center [412, 315] width 83 height 48
click at [414, 318] on icon "button" at bounding box center [412, 315] width 23 height 23
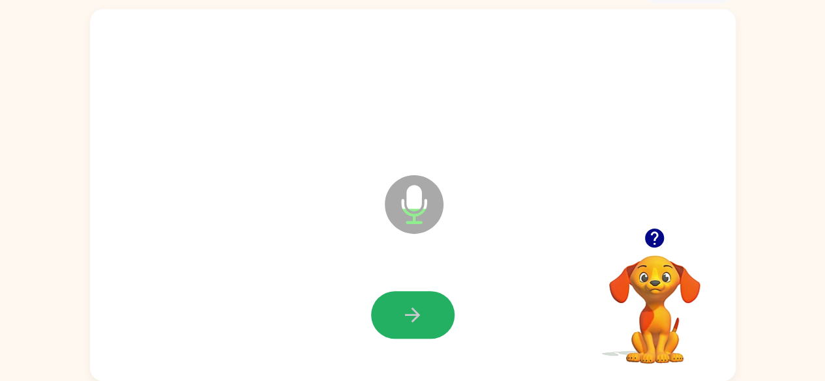
click at [414, 318] on icon "button" at bounding box center [412, 315] width 23 height 23
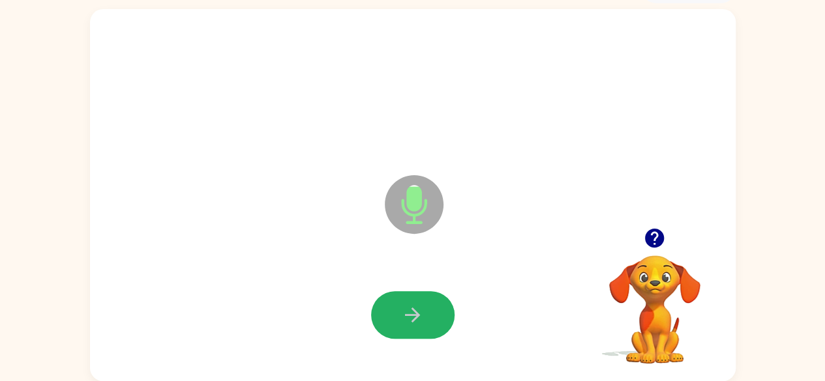
click at [414, 318] on icon "button" at bounding box center [412, 315] width 23 height 23
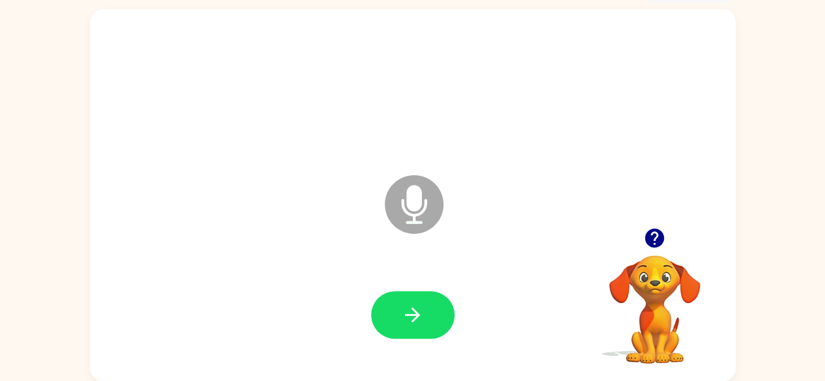
click at [414, 318] on icon "button" at bounding box center [412, 315] width 23 height 23
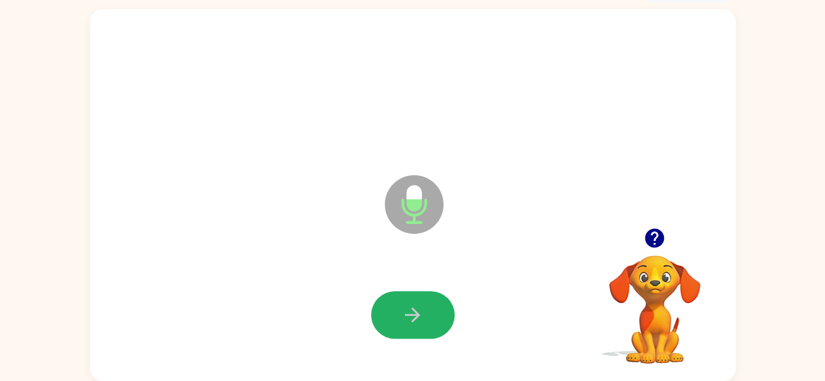
click at [414, 318] on icon "button" at bounding box center [412, 315] width 23 height 23
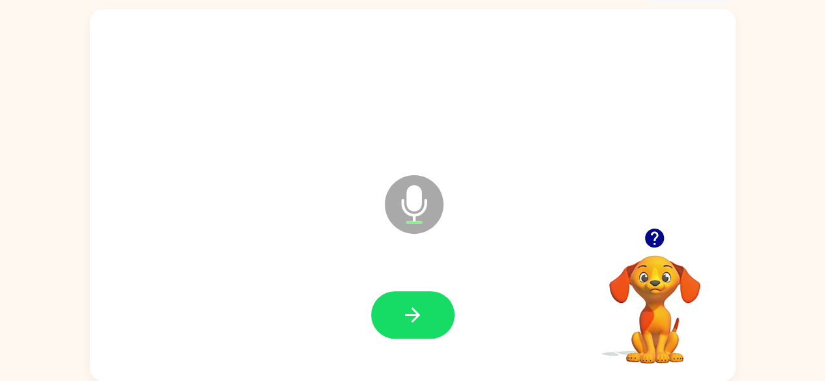
click at [414, 318] on icon "button" at bounding box center [412, 315] width 23 height 23
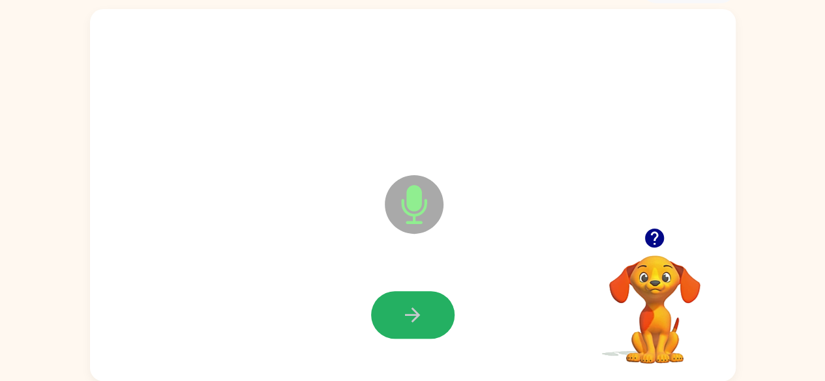
click at [414, 318] on icon "button" at bounding box center [412, 315] width 23 height 23
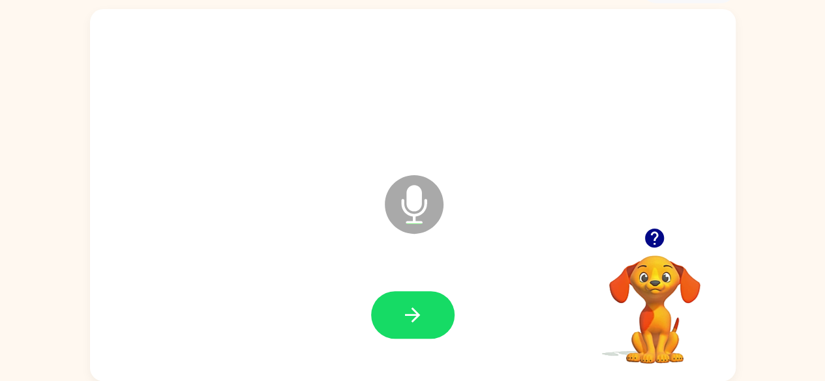
click at [414, 318] on icon "button" at bounding box center [412, 315] width 23 height 23
click at [426, 307] on button "button" at bounding box center [412, 315] width 83 height 48
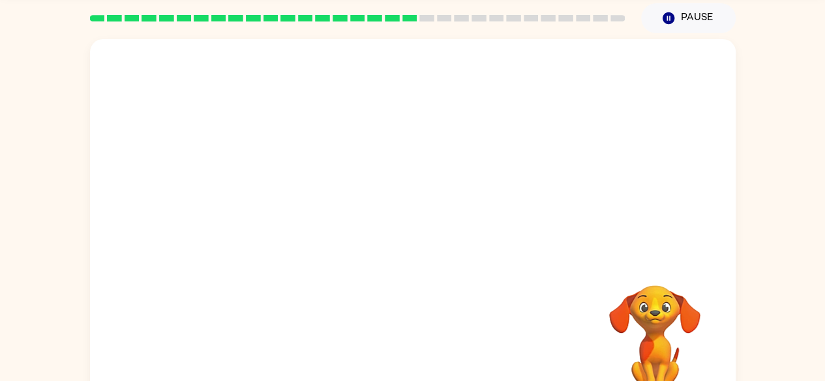
scroll to position [77, 0]
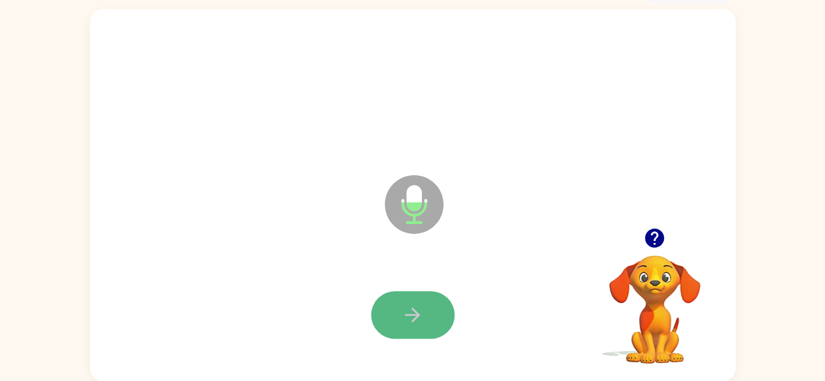
click at [422, 316] on icon "button" at bounding box center [412, 315] width 23 height 23
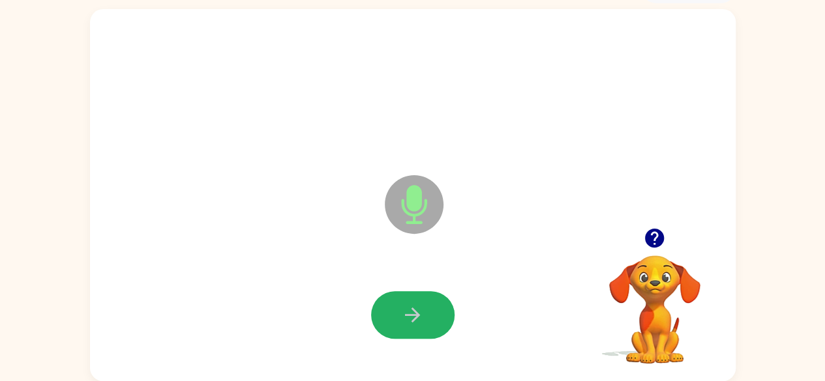
click at [422, 308] on icon "button" at bounding box center [412, 315] width 23 height 23
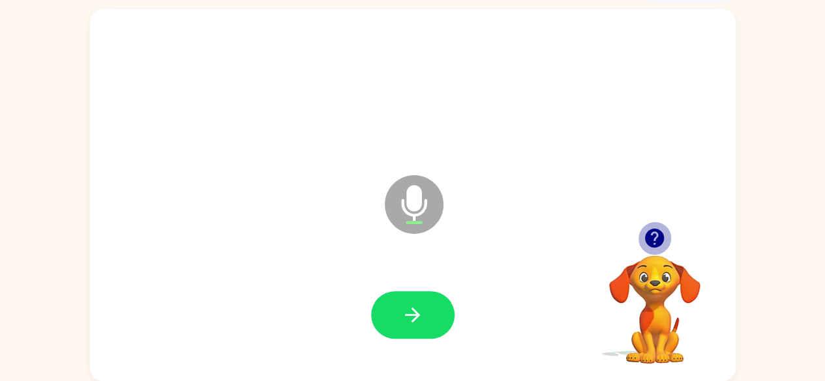
click at [656, 235] on icon "button" at bounding box center [654, 238] width 23 height 23
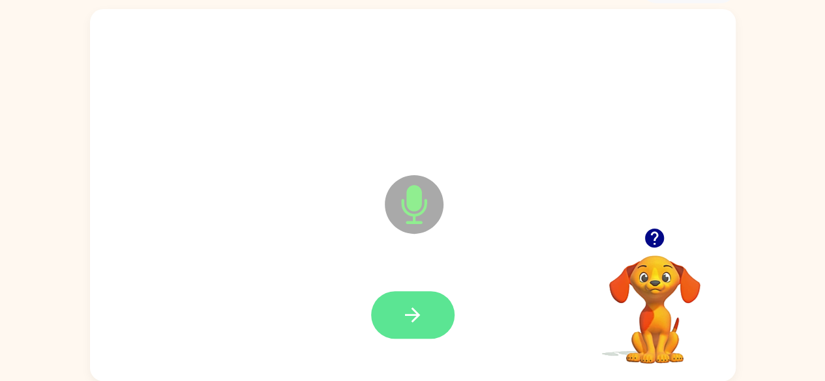
click at [426, 315] on button "button" at bounding box center [412, 315] width 83 height 48
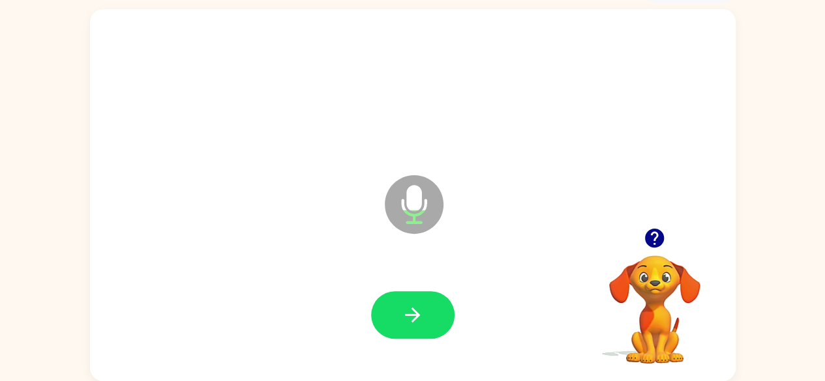
click at [429, 319] on button "button" at bounding box center [412, 315] width 83 height 48
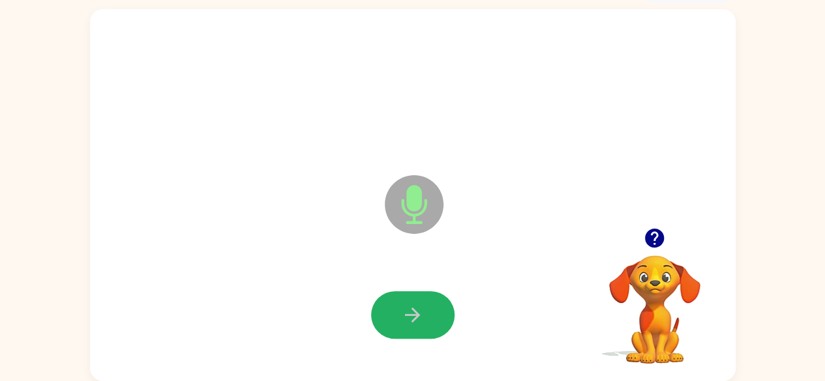
click at [439, 319] on button "button" at bounding box center [412, 315] width 83 height 48
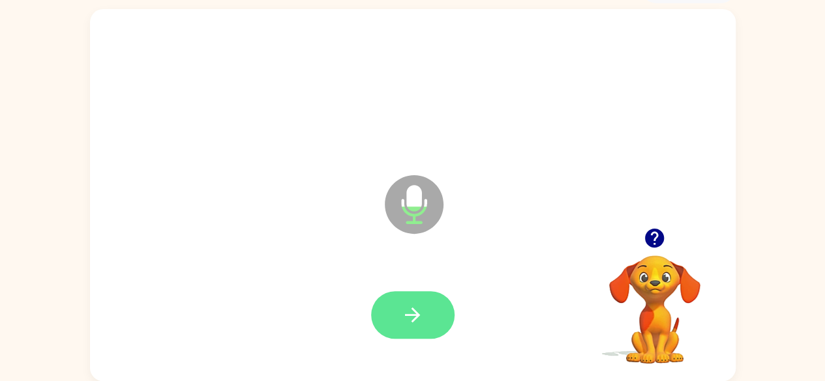
click at [424, 319] on button "button" at bounding box center [412, 315] width 83 height 48
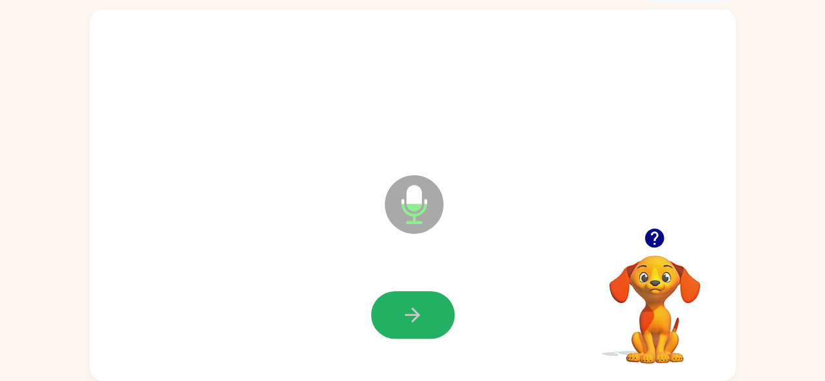
click at [424, 319] on button "button" at bounding box center [412, 315] width 83 height 48
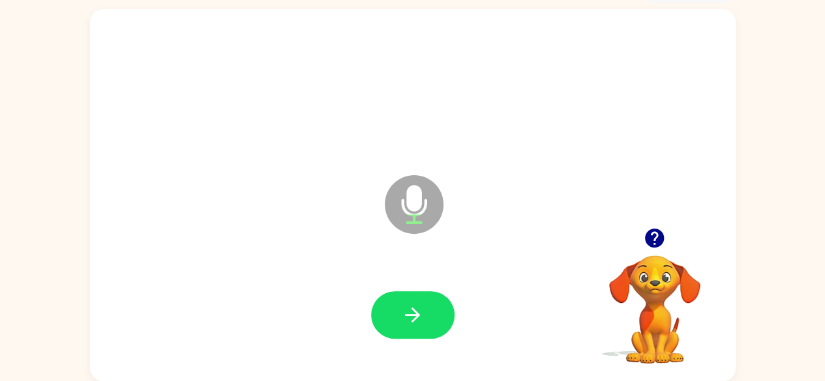
click at [424, 319] on button "button" at bounding box center [412, 315] width 83 height 48
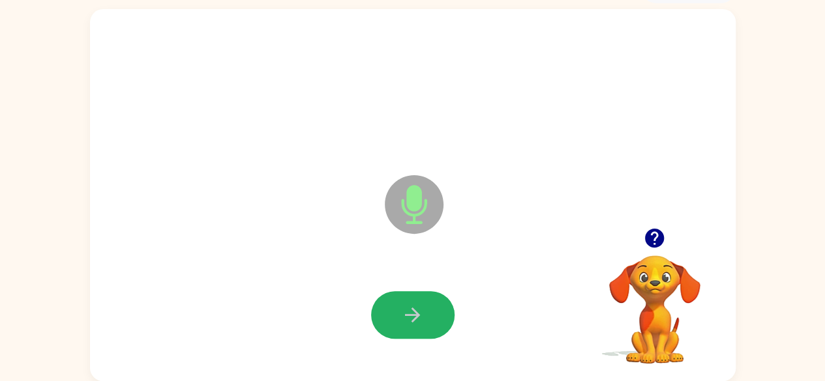
click at [424, 319] on button "button" at bounding box center [412, 315] width 83 height 48
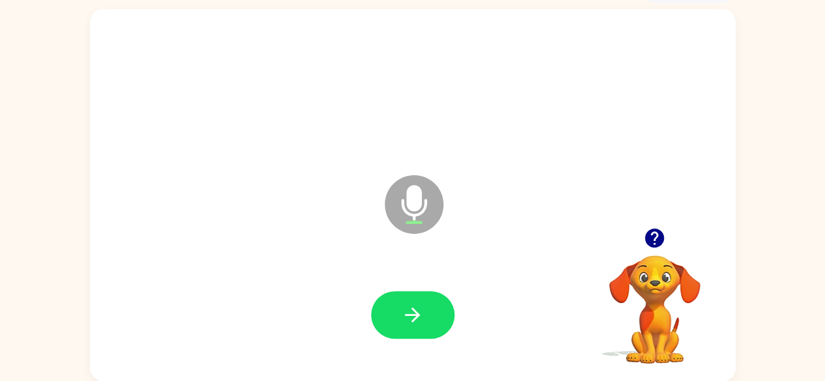
click at [424, 319] on button "button" at bounding box center [412, 315] width 83 height 48
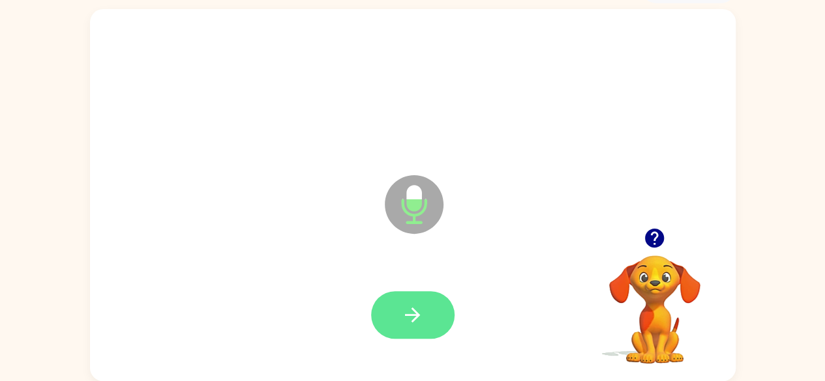
click at [401, 306] on icon "button" at bounding box center [412, 315] width 23 height 23
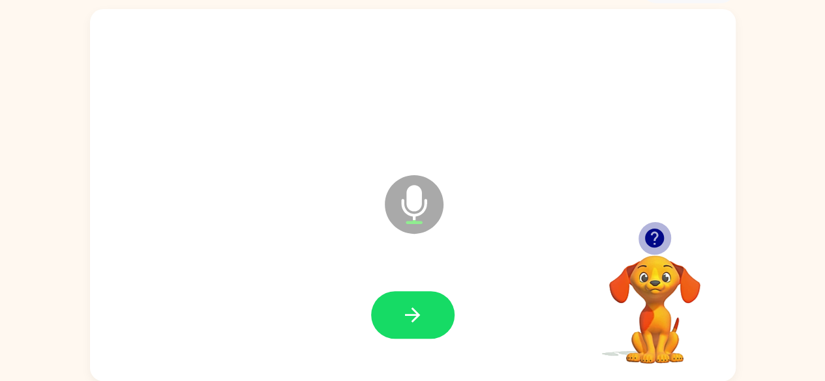
click at [652, 229] on icon "button" at bounding box center [654, 238] width 23 height 23
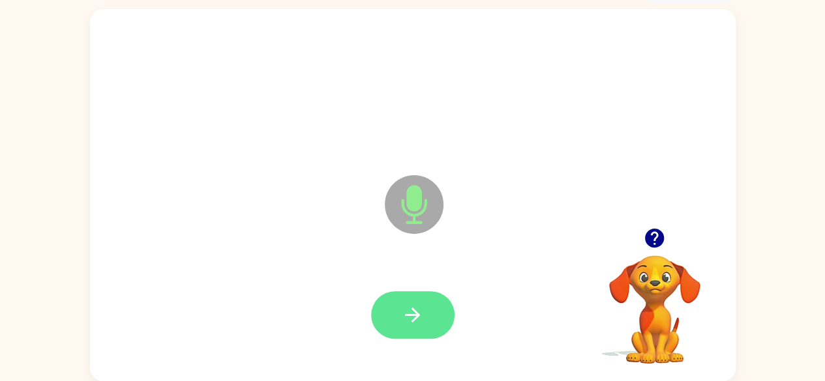
click at [416, 315] on icon "button" at bounding box center [412, 315] width 15 height 15
click at [415, 308] on icon "button" at bounding box center [412, 315] width 23 height 23
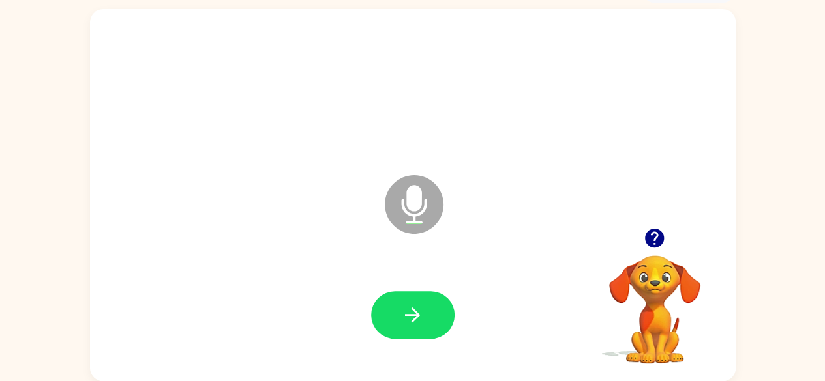
click at [648, 233] on icon "button" at bounding box center [654, 238] width 19 height 19
click at [399, 314] on button "button" at bounding box center [412, 315] width 83 height 48
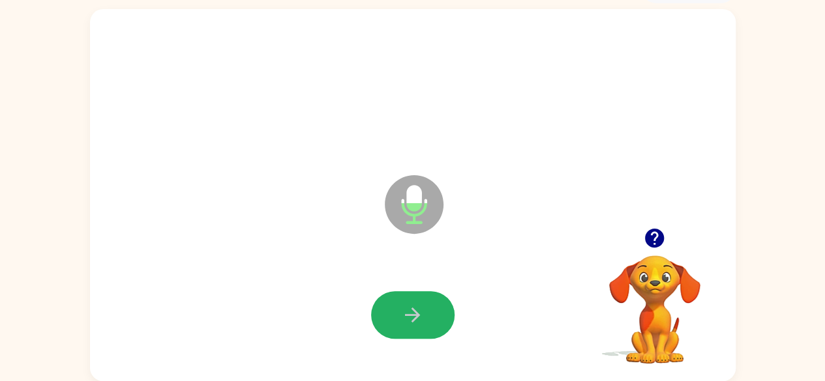
click at [399, 314] on button "button" at bounding box center [412, 315] width 83 height 48
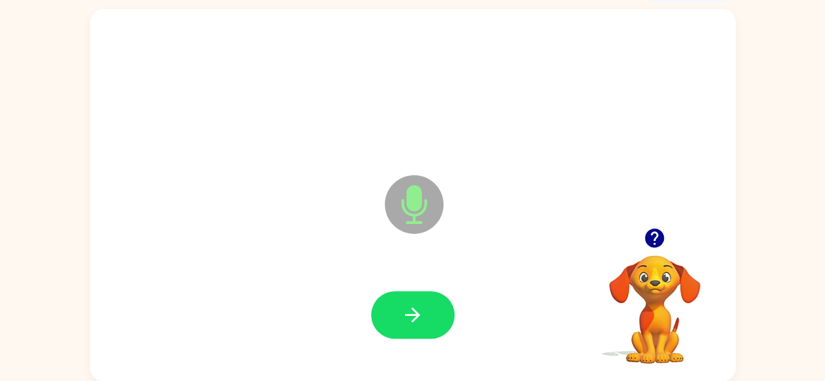
click at [391, 311] on button "button" at bounding box center [412, 315] width 83 height 48
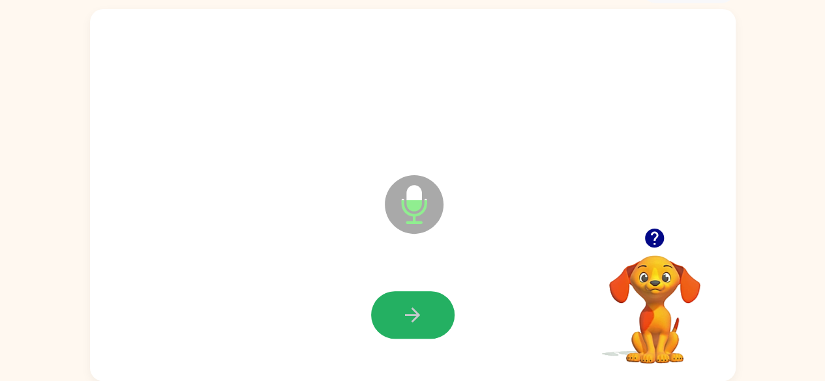
click at [390, 310] on button "button" at bounding box center [412, 315] width 83 height 48
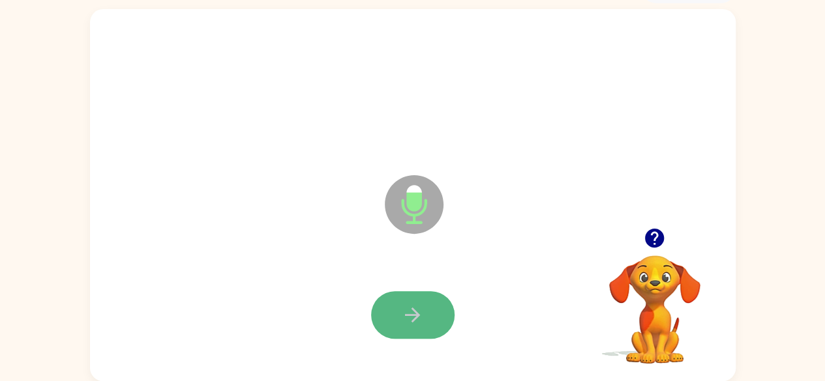
click at [390, 304] on button "button" at bounding box center [412, 315] width 83 height 48
click at [411, 317] on icon "button" at bounding box center [412, 315] width 23 height 23
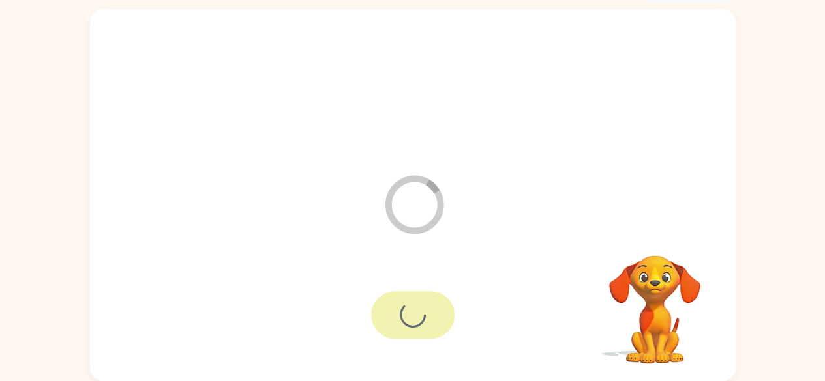
scroll to position [53, 0]
